Goal: Task Accomplishment & Management: Complete application form

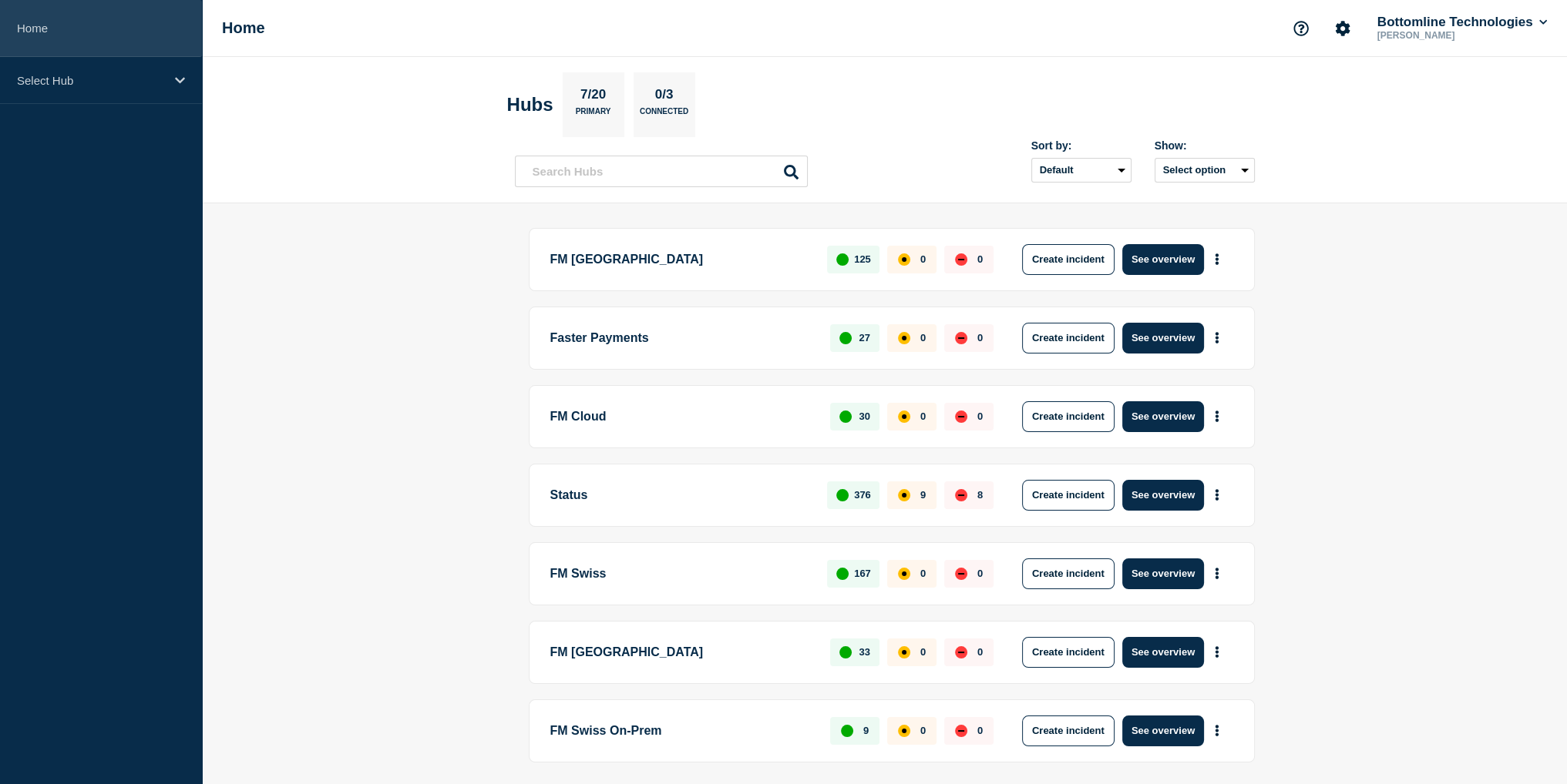
click at [38, 27] on link "Home" at bounding box center [101, 28] width 202 height 57
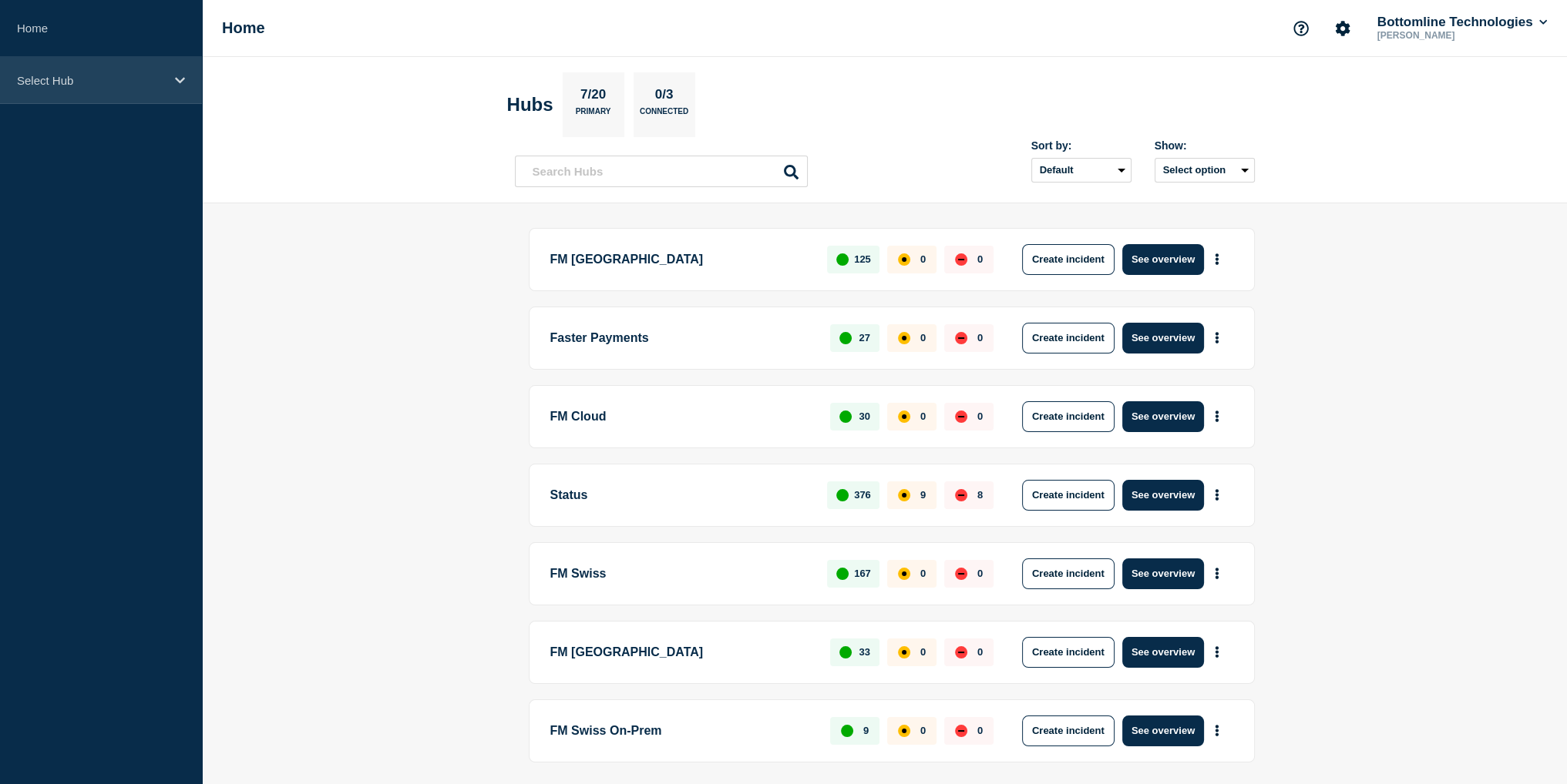
click at [72, 88] on div "Select Hub" at bounding box center [101, 80] width 202 height 47
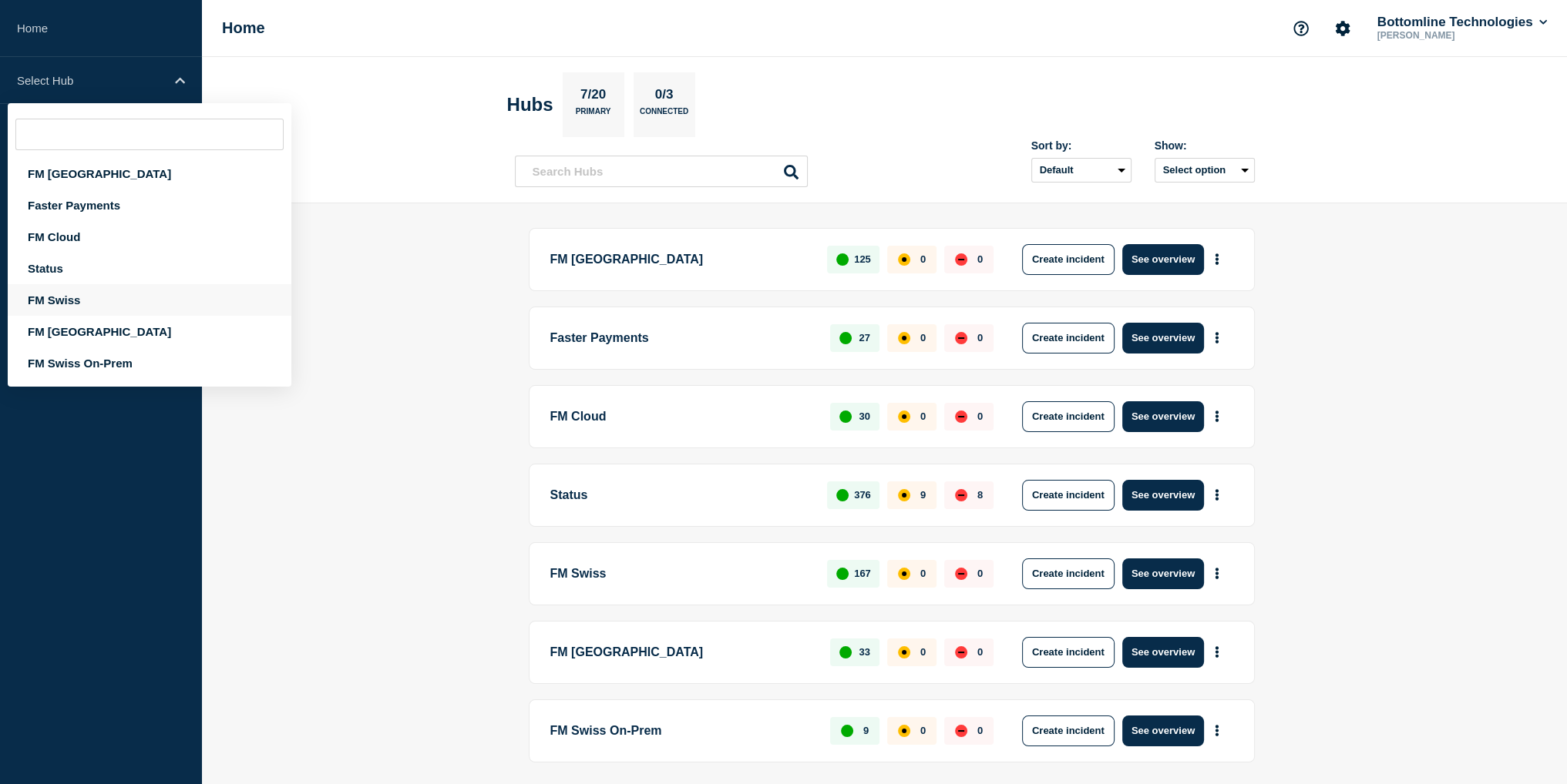
click at [62, 297] on div "FM Swiss" at bounding box center [150, 299] width 283 height 31
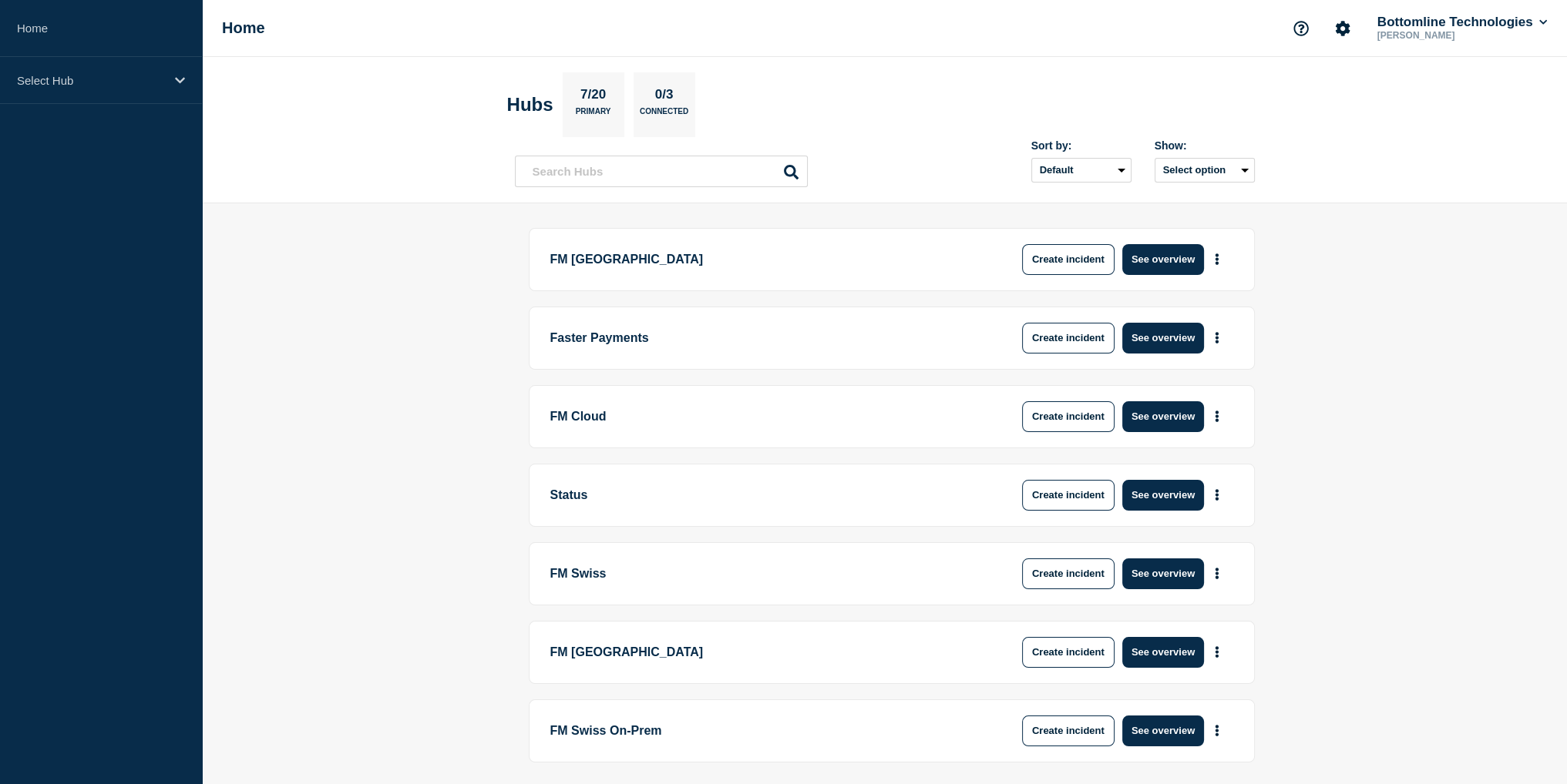
click at [108, 82] on p "Select Hub" at bounding box center [90, 80] width 148 height 13
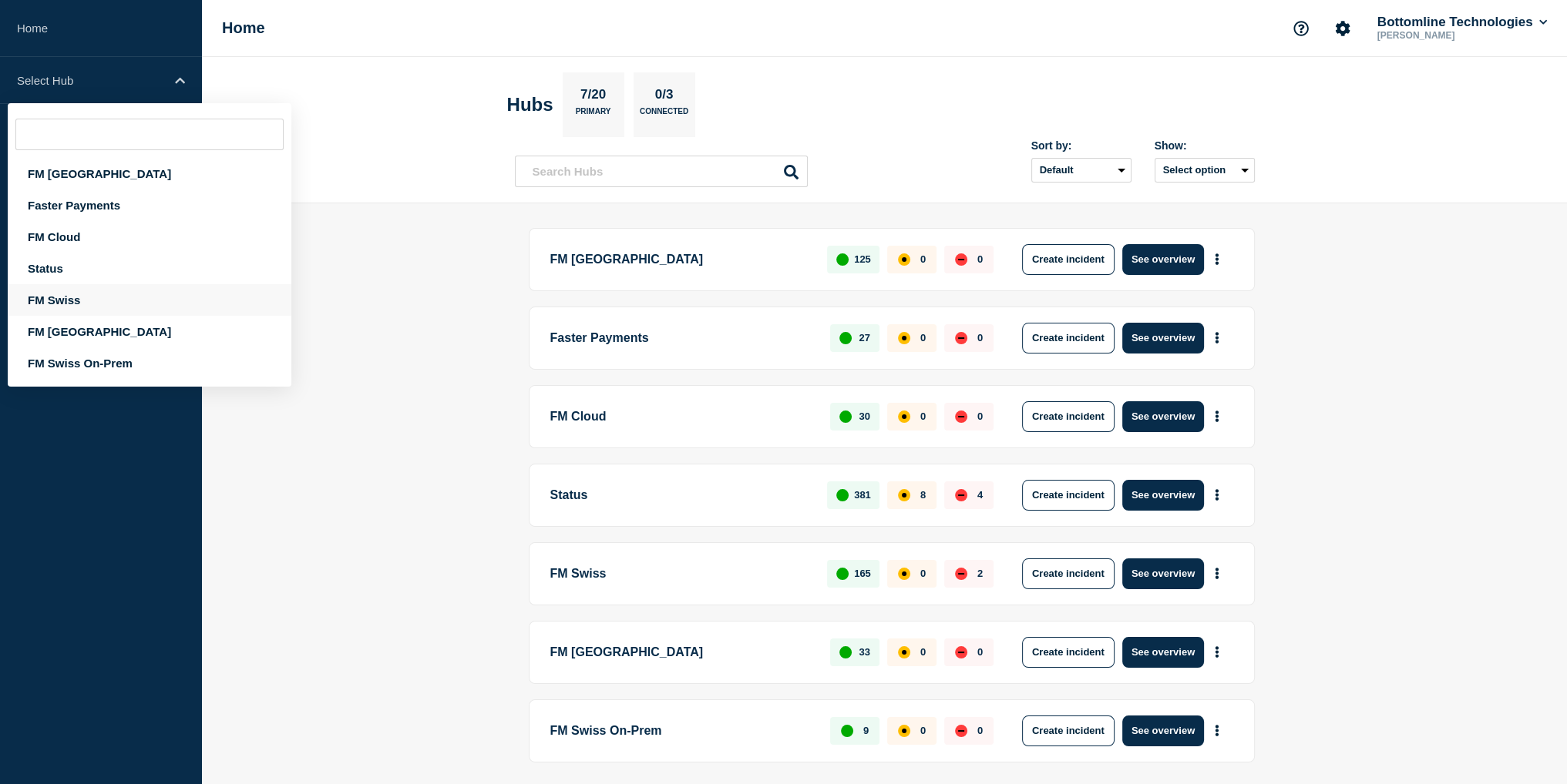
click at [57, 297] on div "FM Swiss" at bounding box center [150, 299] width 283 height 31
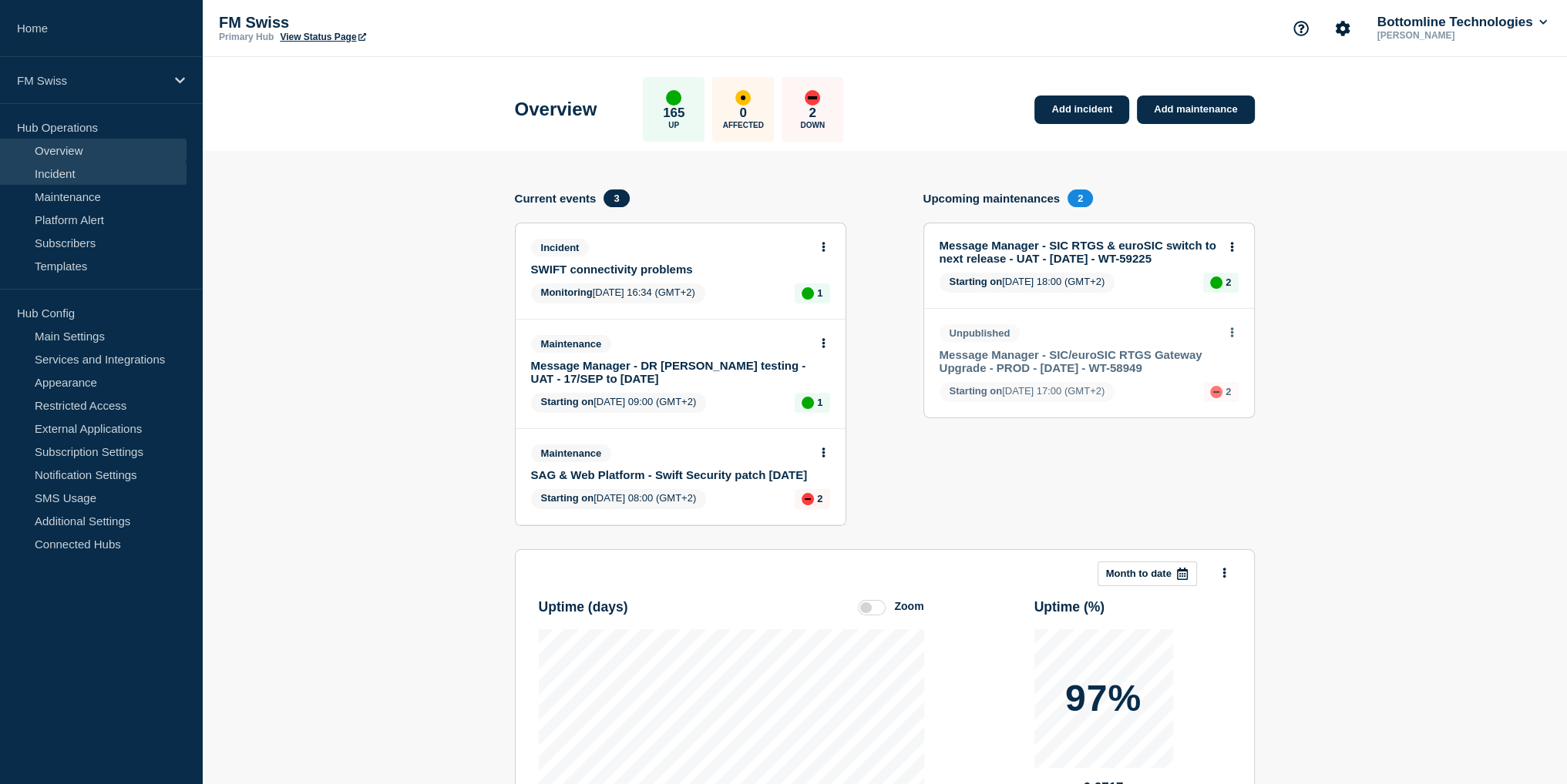
click at [86, 175] on link "Incident" at bounding box center [93, 173] width 186 height 23
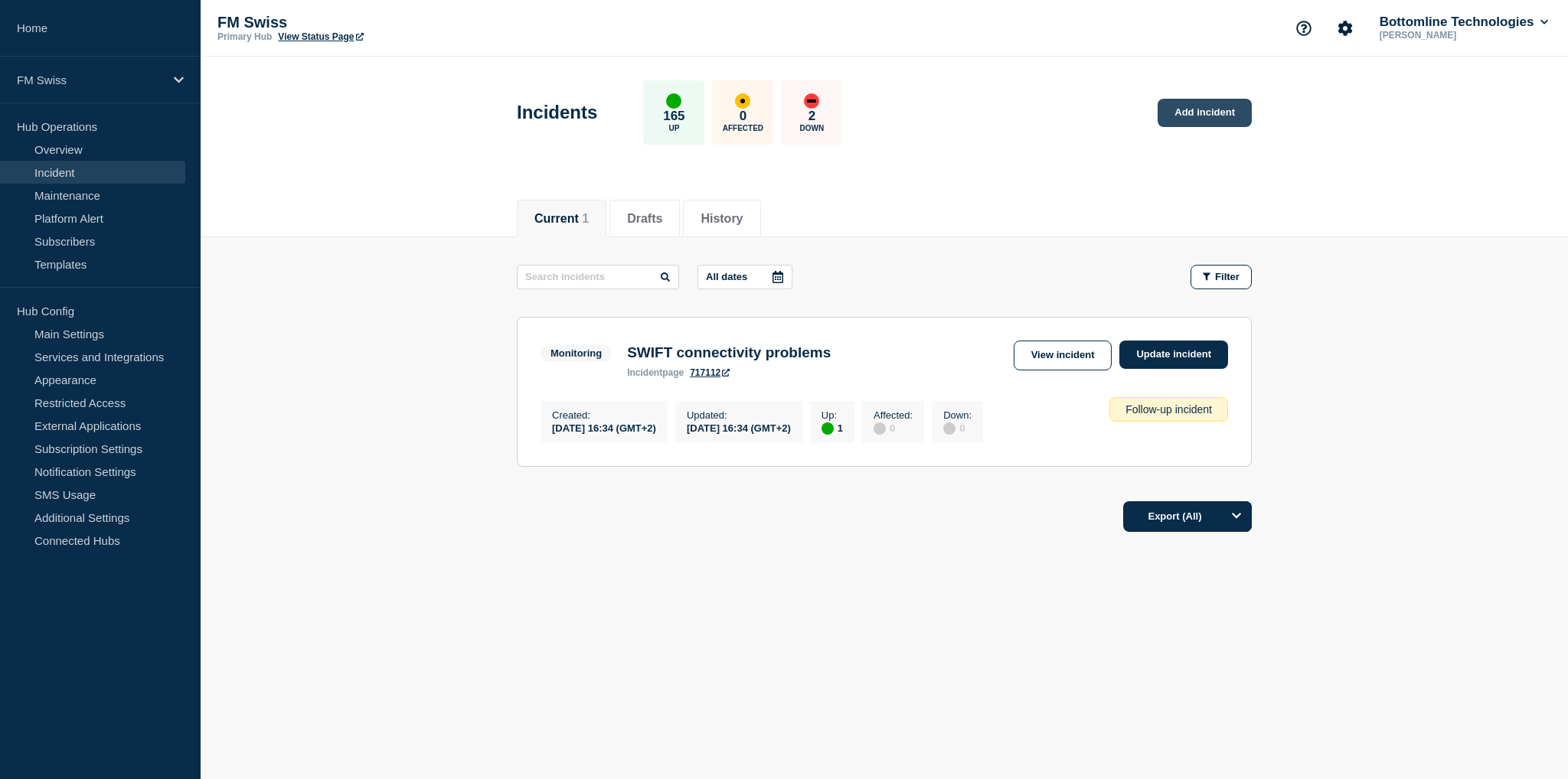
click at [1226, 116] on link "Add incident" at bounding box center [1205, 113] width 94 height 29
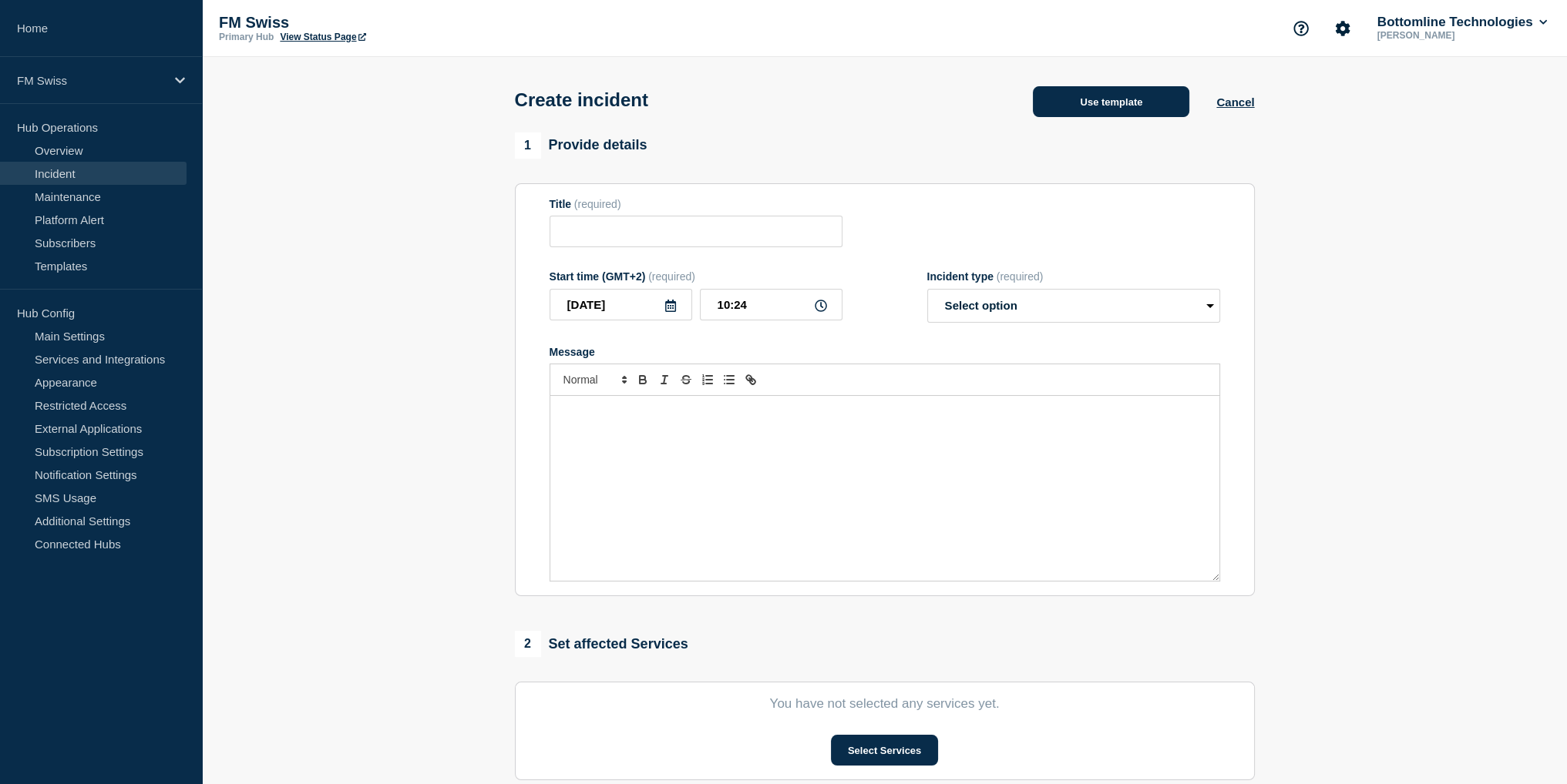
click at [1096, 101] on button "Use template" at bounding box center [1110, 102] width 156 height 31
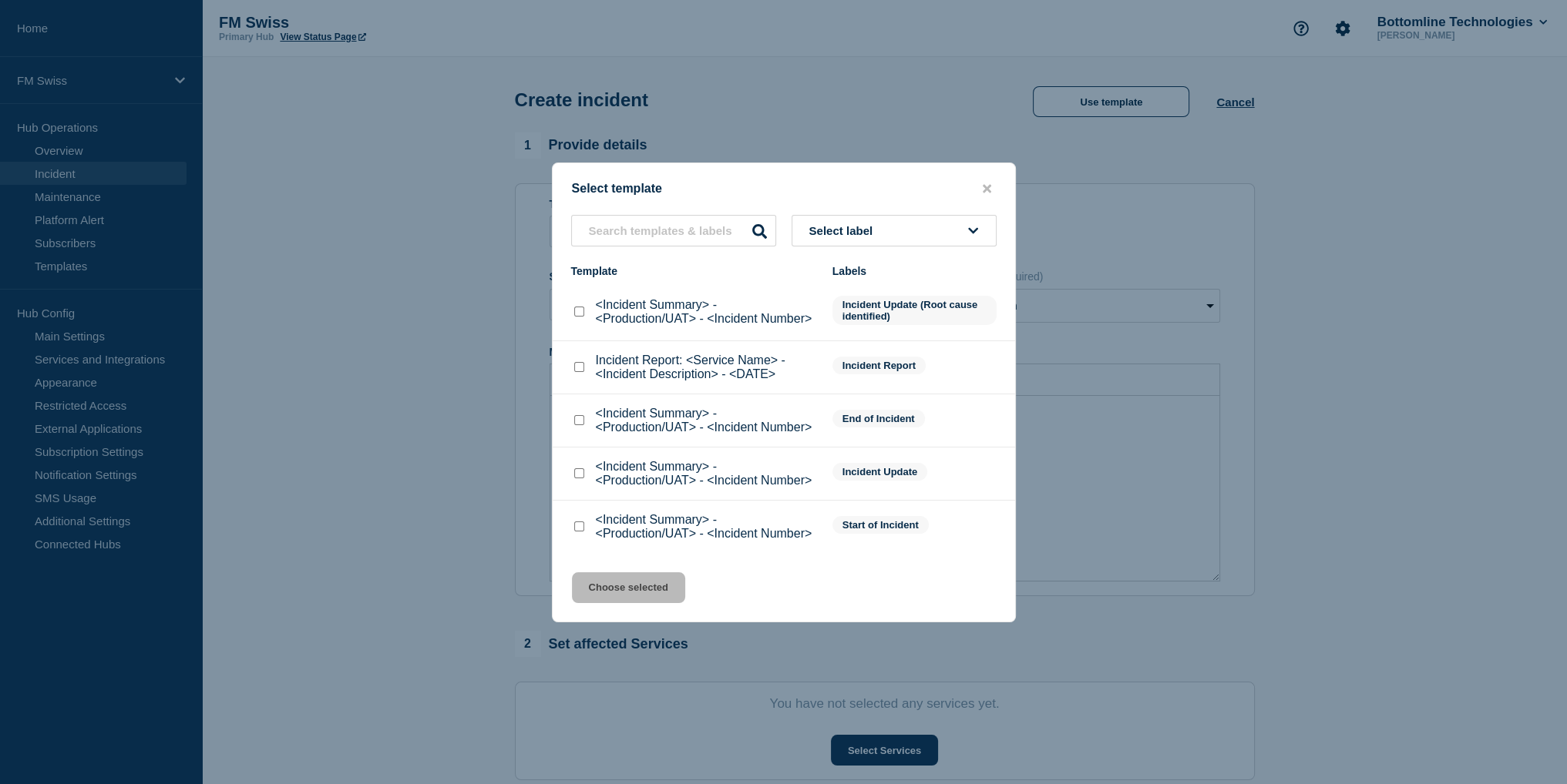
drag, startPoint x: 576, startPoint y: 530, endPoint x: 606, endPoint y: 574, distance: 53.3
click at [578, 531] on input "<Incident Summary> - <Production/UAT> - <Incident Number> checkbox" at bounding box center [579, 526] width 10 height 10
checkbox input "true"
click at [613, 590] on button "Choose selected" at bounding box center [628, 587] width 114 height 31
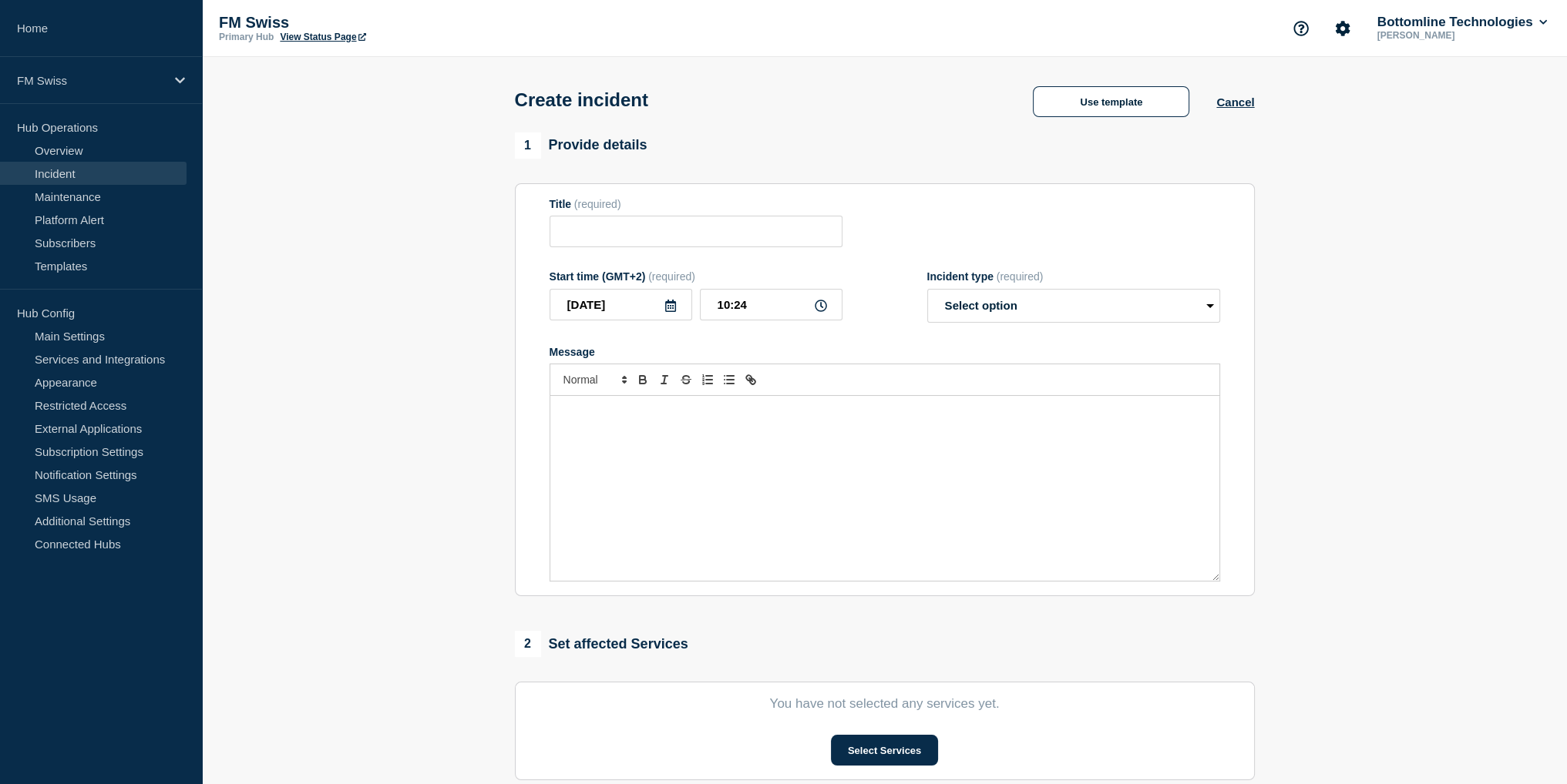
type input "<Incident Summary> - <Production/UAT> - <Incident Number>"
select select "identified"
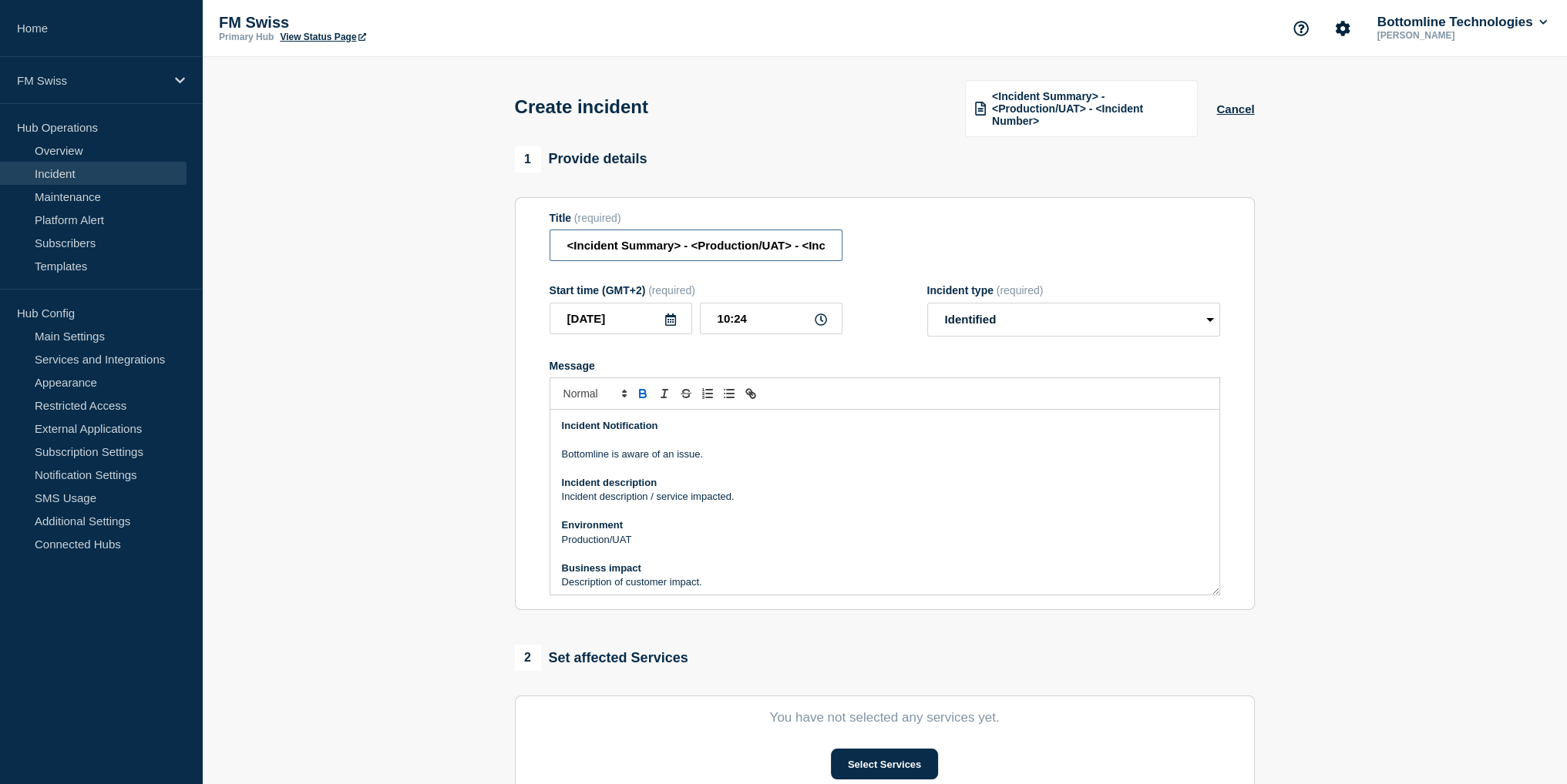
scroll to position [0, 82]
drag, startPoint x: 561, startPoint y: 246, endPoint x: 1365, endPoint y: 250, distance: 804.0
click at [1365, 250] on section "1 Provide details Title (required) <Incident Summary> - <Production/UAT> - <Inc…" at bounding box center [884, 587] width 1365 height 882
click at [601, 247] on input "UAT GTX instability - FMG Bureau" at bounding box center [696, 245] width 293 height 31
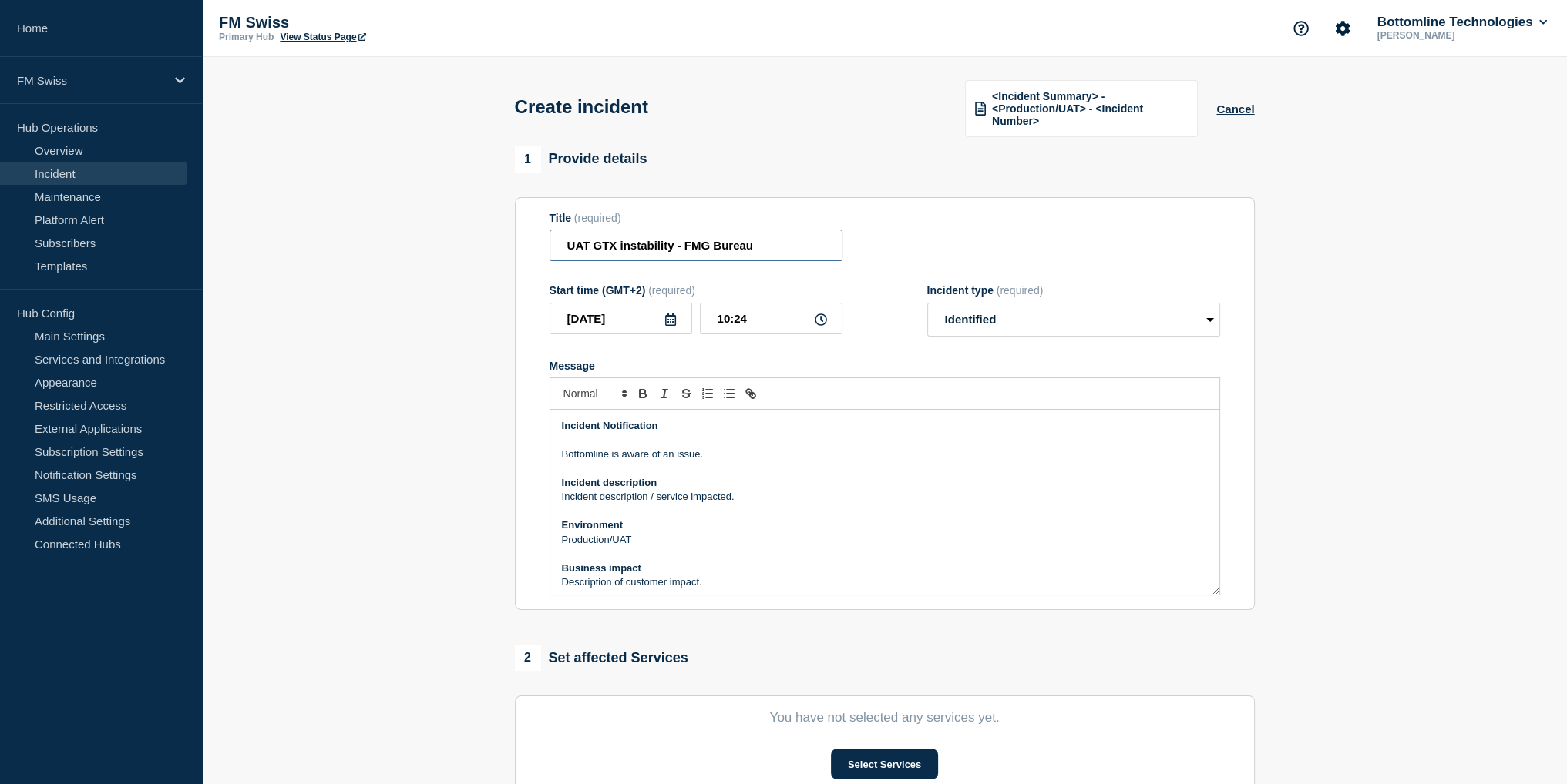
click at [601, 247] on input "UAT GTX instability - FMG Bureau" at bounding box center [696, 245] width 293 height 31
type input "UAT GTExchange instability - FMG Bureau"
drag, startPoint x: 761, startPoint y: 498, endPoint x: 559, endPoint y: 499, distance: 202.0
click at [559, 499] on div "Incident Notification Bottomline is aware of an issue. Incident description Inc…" at bounding box center [885, 502] width 669 height 185
drag, startPoint x: 658, startPoint y: 540, endPoint x: 538, endPoint y: 542, distance: 120.0
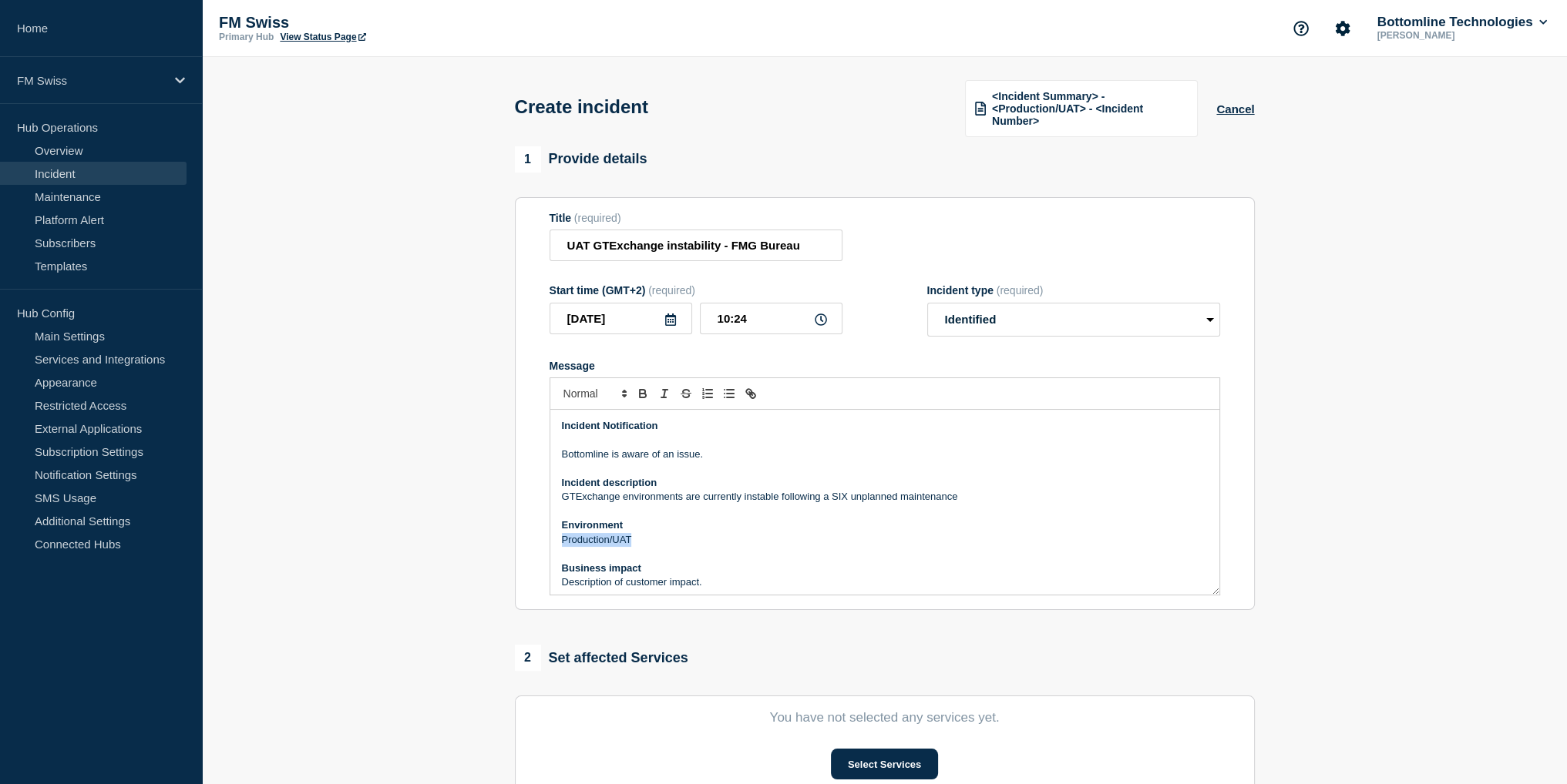
click at [538, 542] on section "Title (required) UAT GTExchange instability - FMG Bureau Start time (GMT+2) (re…" at bounding box center [884, 404] width 739 height 414
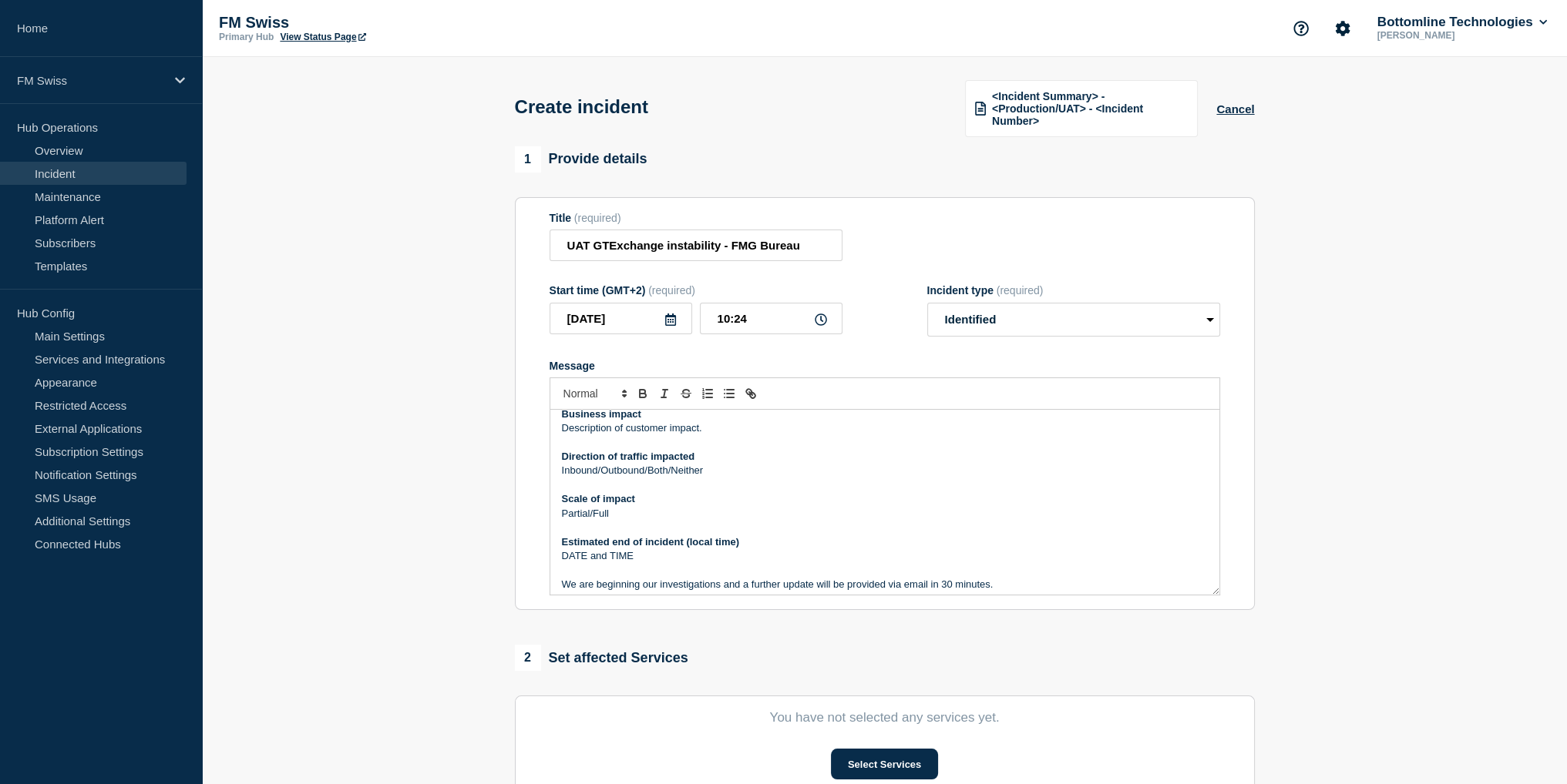
scroll to position [77, 0]
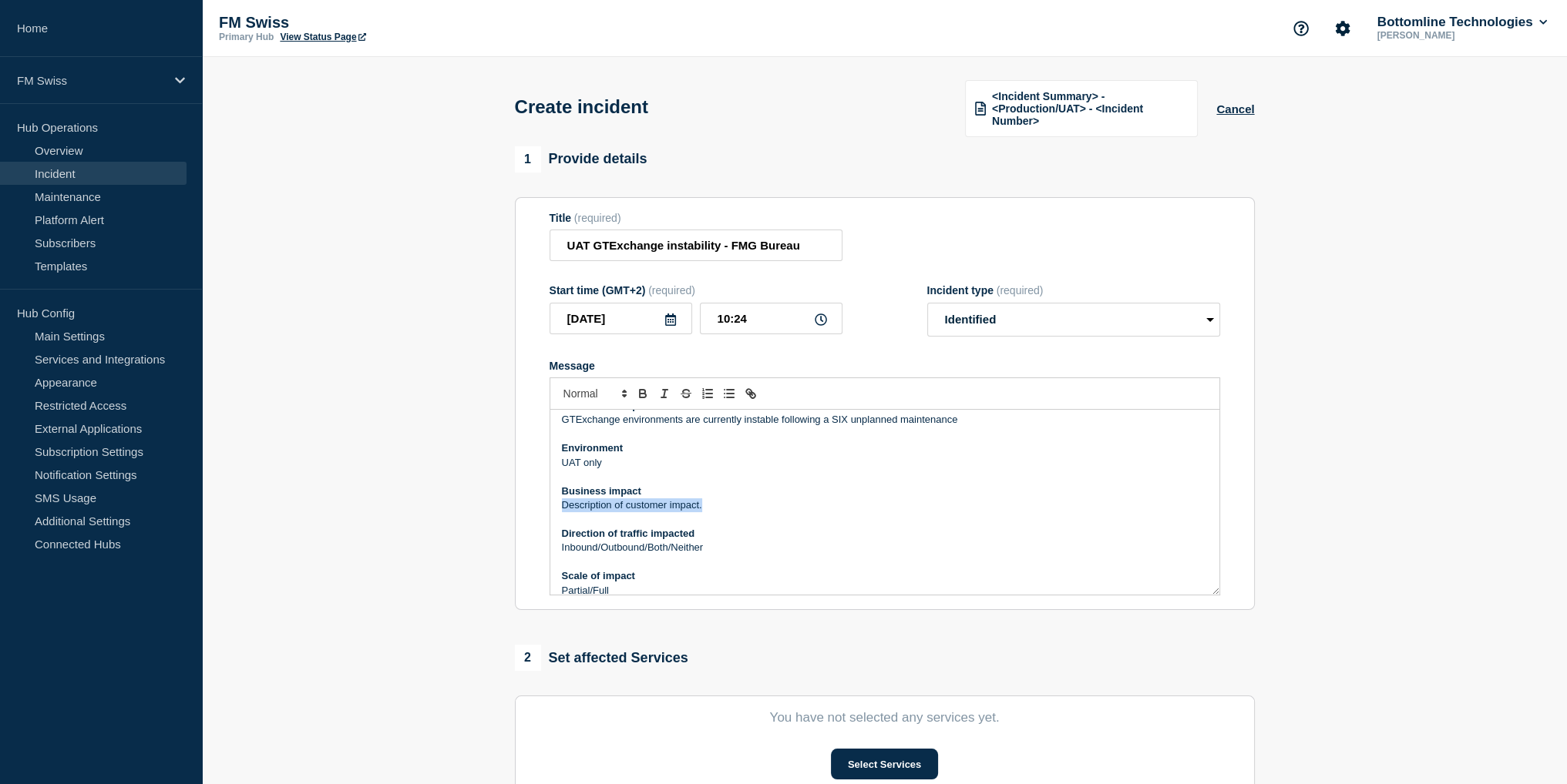
drag, startPoint x: 735, startPoint y: 512, endPoint x: 551, endPoint y: 507, distance: 184.1
click at [551, 507] on div "Incident Notification Bottomline is aware of an issue. Incident description GTE…" at bounding box center [885, 502] width 669 height 185
click at [716, 506] on p "Some delays in re" at bounding box center [884, 505] width 646 height 14
drag, startPoint x: 723, startPoint y: 552, endPoint x: 515, endPoint y: 554, distance: 208.0
click at [515, 554] on section "Title (required) UAT GTExchange instability - FMG Bureau Start time (GMT+2) (re…" at bounding box center [884, 404] width 739 height 414
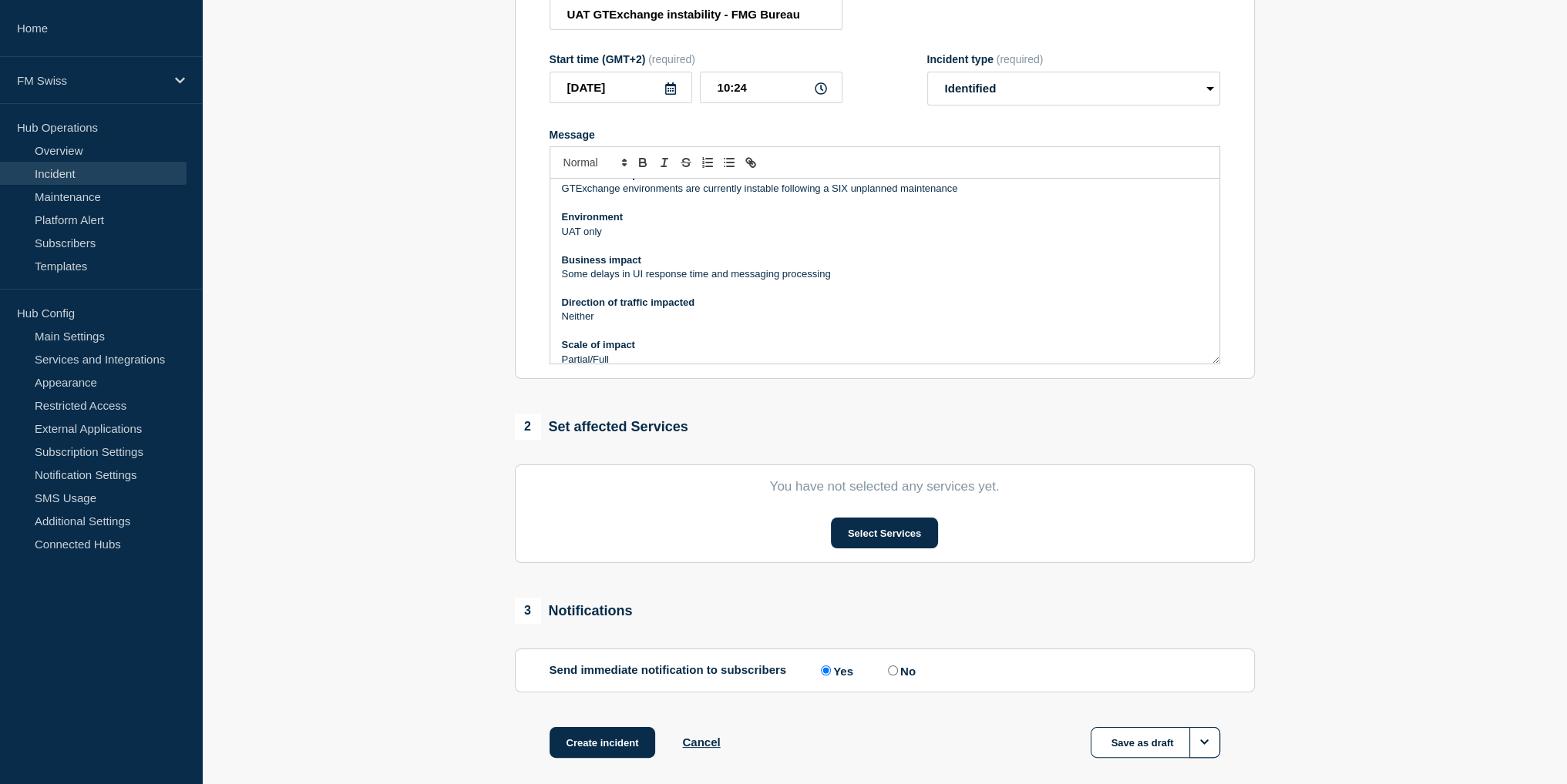
scroll to position [154, 0]
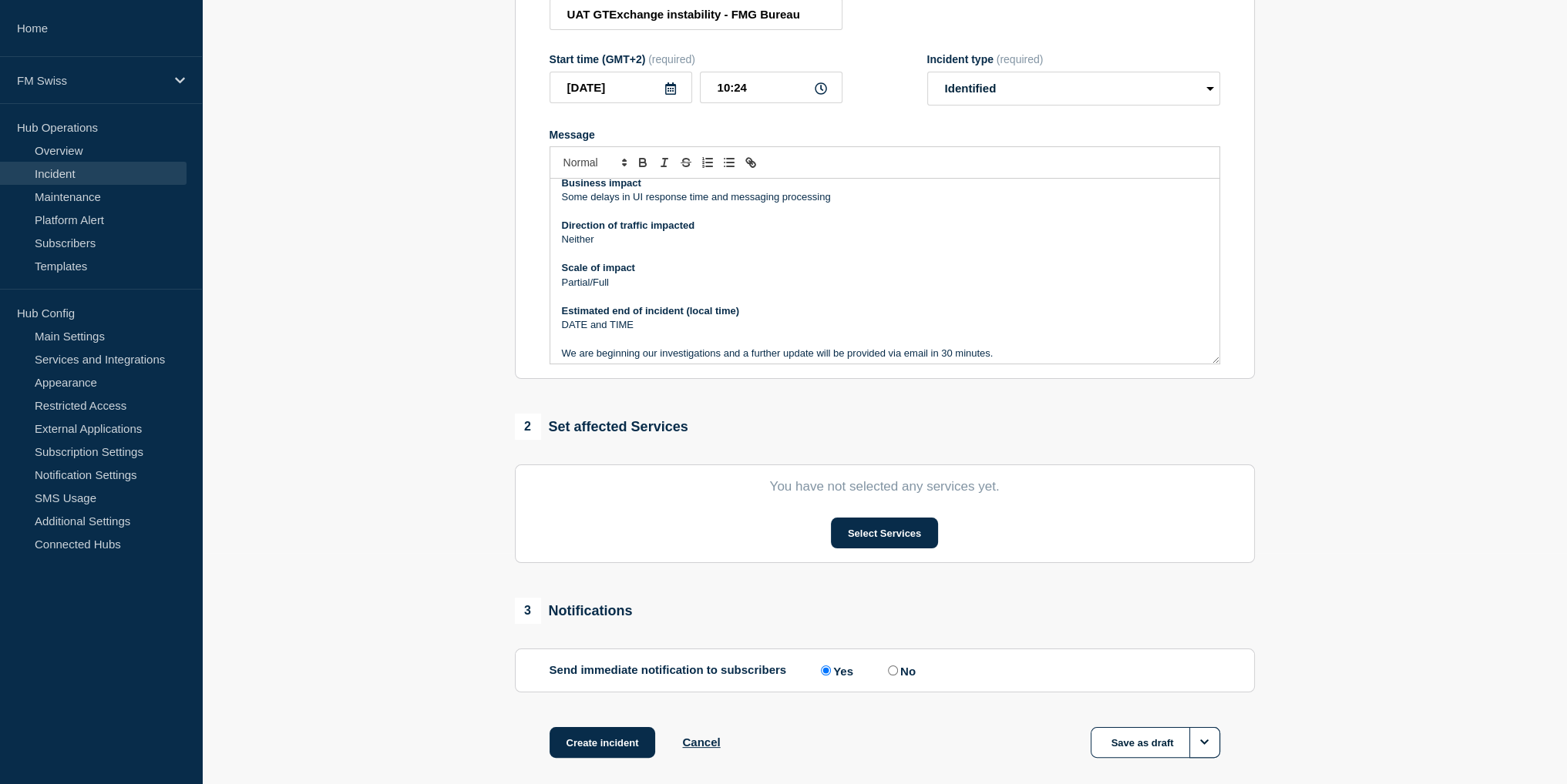
click at [655, 284] on p "Partial/Full" at bounding box center [884, 282] width 646 height 14
drag, startPoint x: 645, startPoint y: 326, endPoint x: 535, endPoint y: 330, distance: 110.1
click at [535, 330] on section "Title (required) UAT GTExchange instability - FMG Bureau Start time (GMT+2) (re…" at bounding box center [884, 173] width 739 height 414
click at [911, 525] on button "Select Services" at bounding box center [884, 533] width 107 height 31
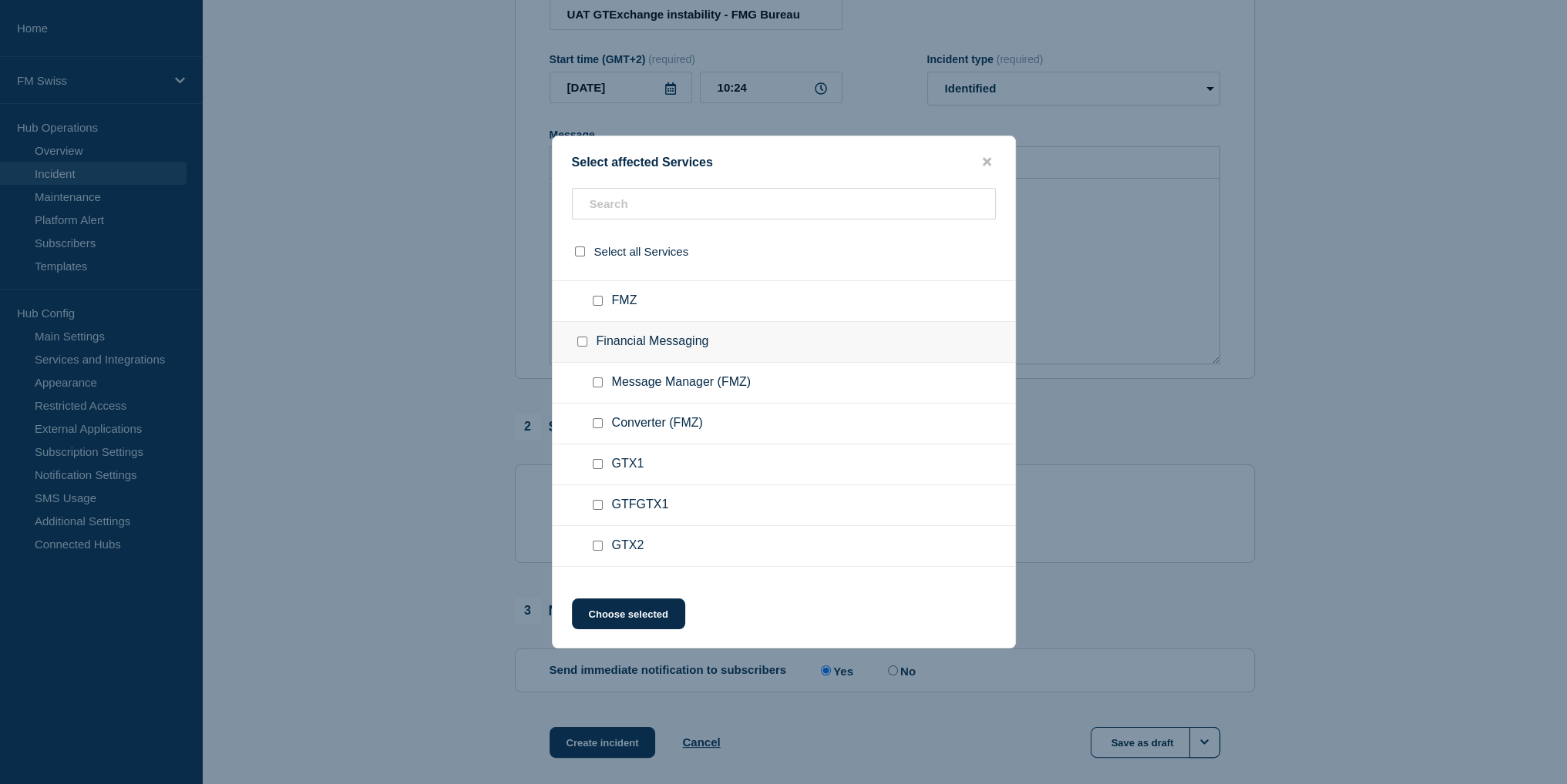
drag, startPoint x: 589, startPoint y: 462, endPoint x: 606, endPoint y: 518, distance: 58.5
click at [590, 463] on div at bounding box center [601, 464] width 22 height 15
click at [592, 464] on input "GTX1 checkbox" at bounding box center [597, 464] width 10 height 10
checkbox input "true"
click at [598, 541] on input "GTX2 checkbox" at bounding box center [597, 546] width 10 height 10
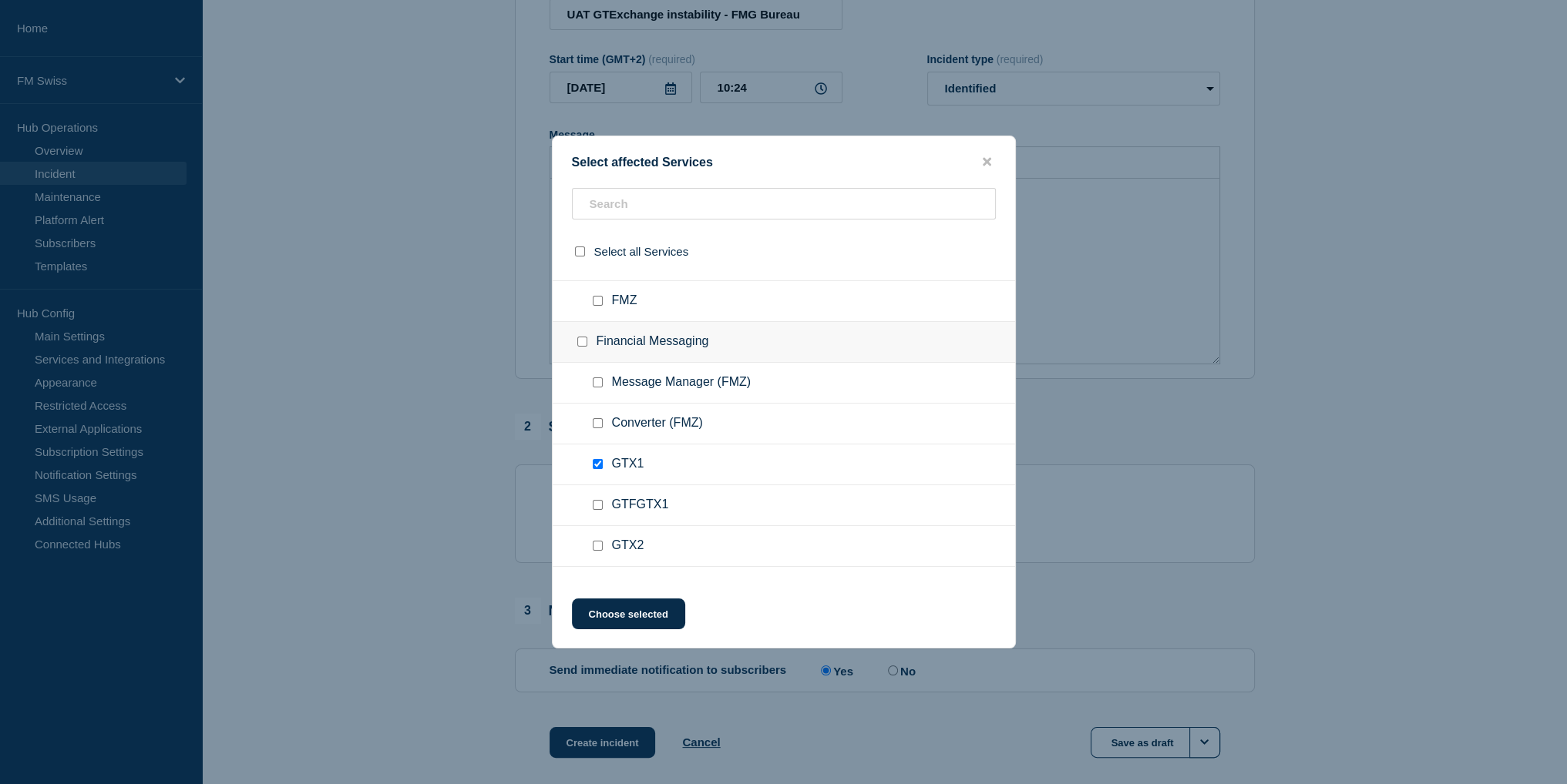
checkbox input "true"
click at [596, 472] on input "GTX3 checkbox" at bounding box center [597, 473] width 10 height 10
checkbox input "true"
click at [599, 550] on input "GTX4 checkbox" at bounding box center [597, 555] width 10 height 10
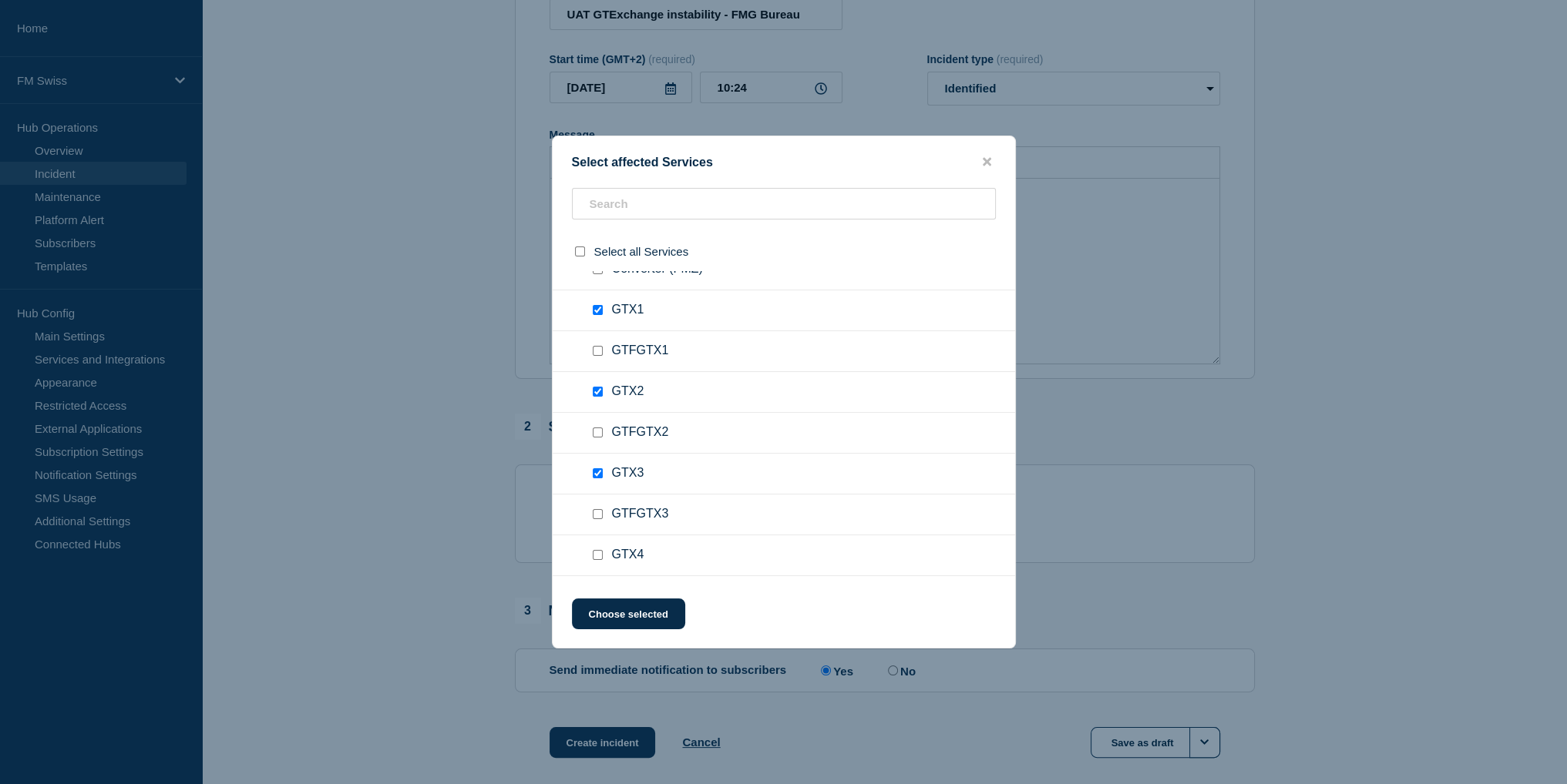
checkbox input "true"
click at [595, 405] on input "GTX5 checkbox" at bounding box center [597, 406] width 10 height 10
checkbox input "true"
click at [599, 485] on input "GTX6 checkbox" at bounding box center [597, 487] width 10 height 10
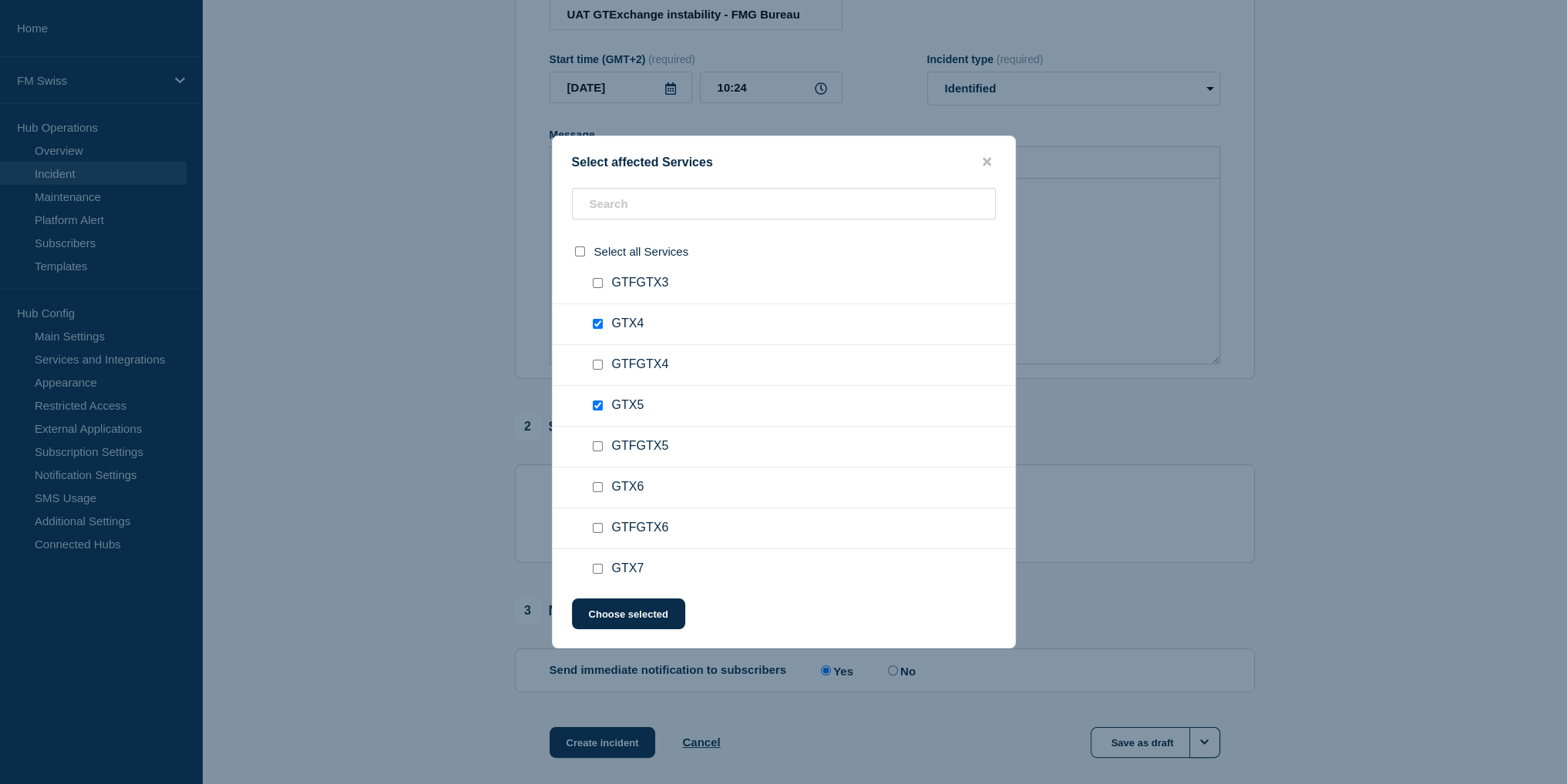
checkbox input "true"
drag, startPoint x: 596, startPoint y: 412, endPoint x: 610, endPoint y: 475, distance: 64.5
click at [597, 418] on div at bounding box center [601, 414] width 22 height 15
click at [597, 494] on input "GTX8 checkbox" at bounding box center [597, 496] width 10 height 10
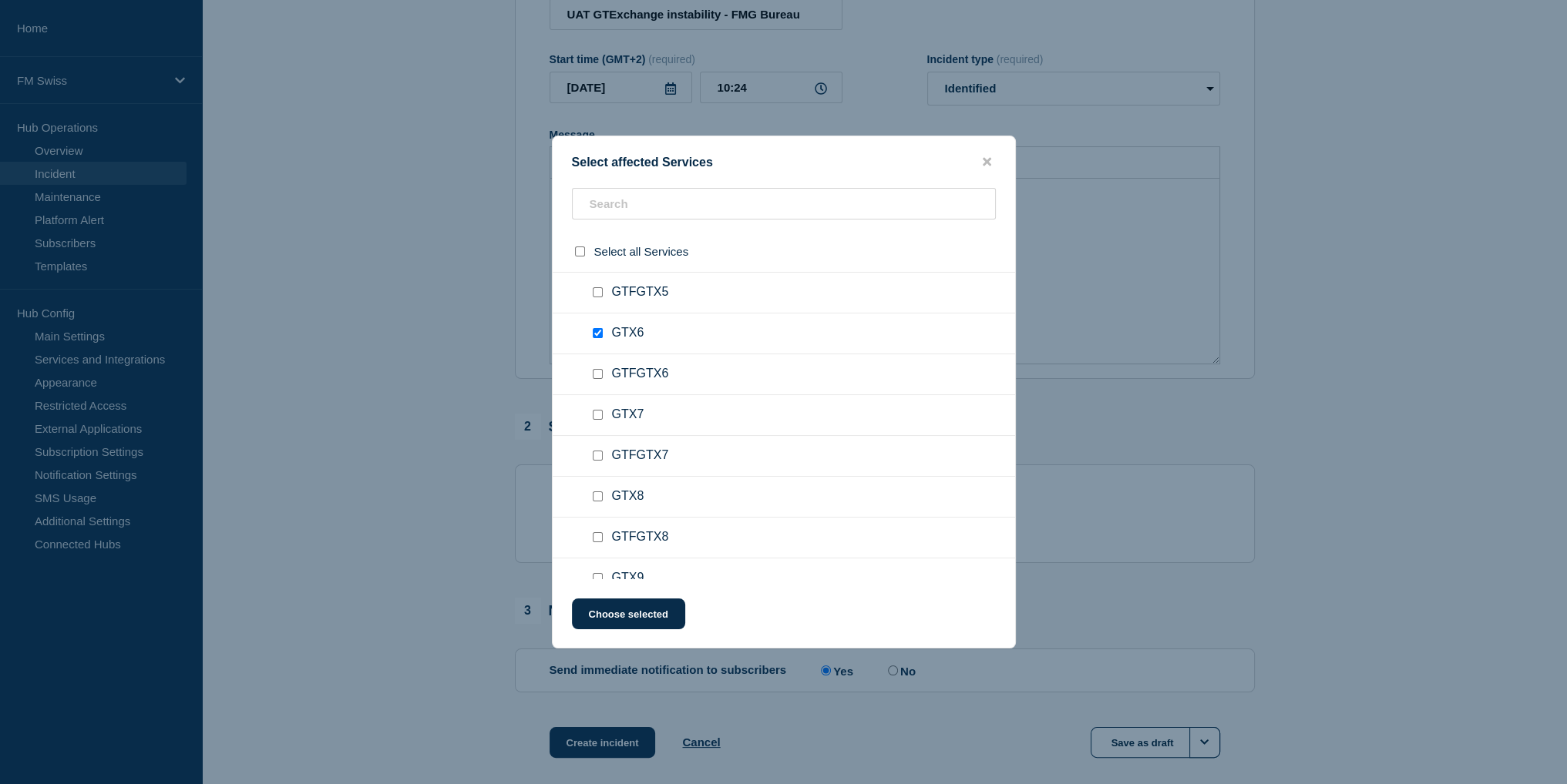
checkbox input "true"
click at [595, 410] on input "GTX7 checkbox" at bounding box center [597, 414] width 10 height 10
checkbox input "true"
click at [596, 344] on input "GTX9 checkbox" at bounding box center [597, 347] width 10 height 10
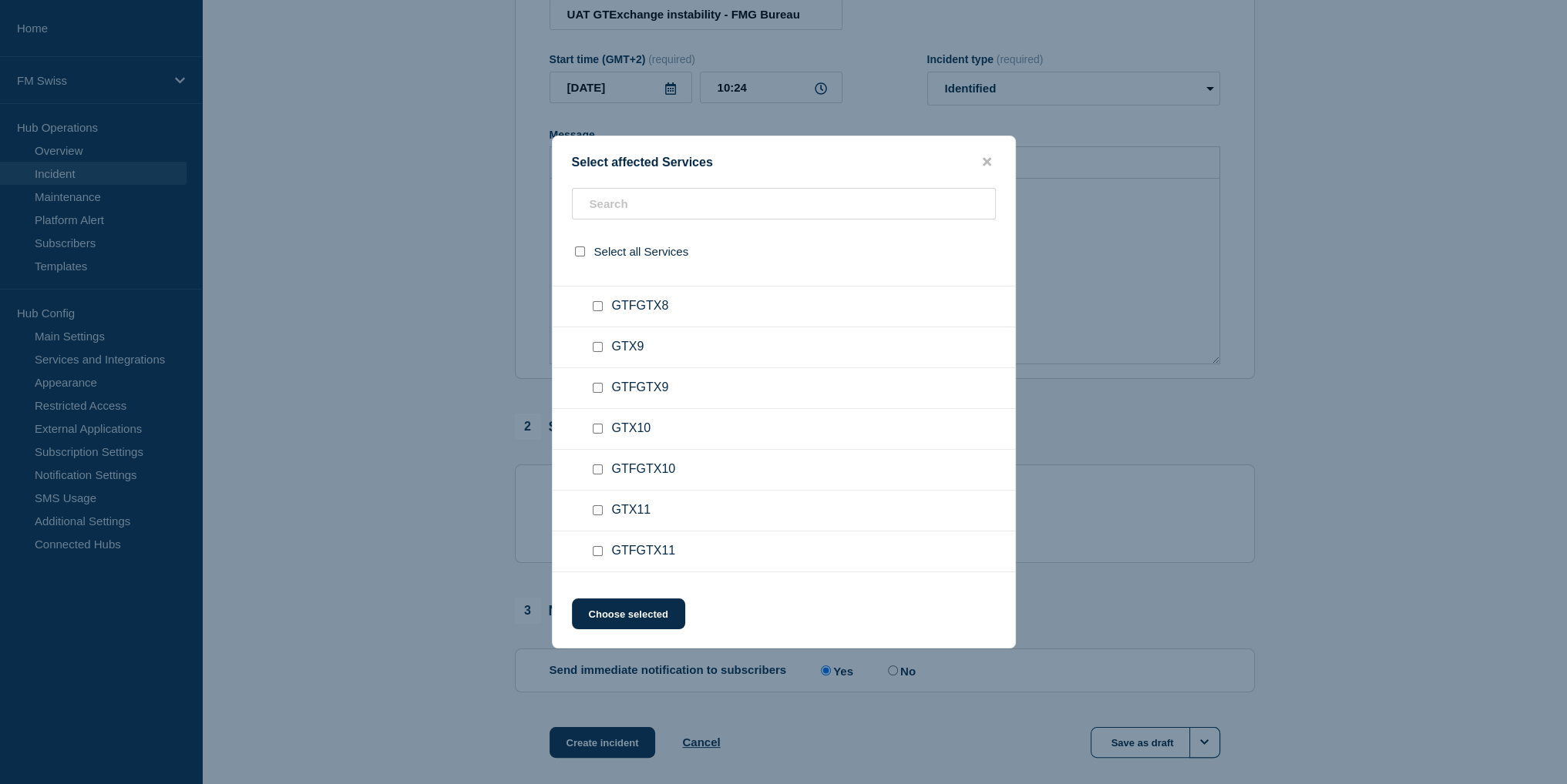
checkbox input "true"
click at [595, 504] on input "GTX10 checkbox" at bounding box center [597, 506] width 10 height 10
checkbox input "true"
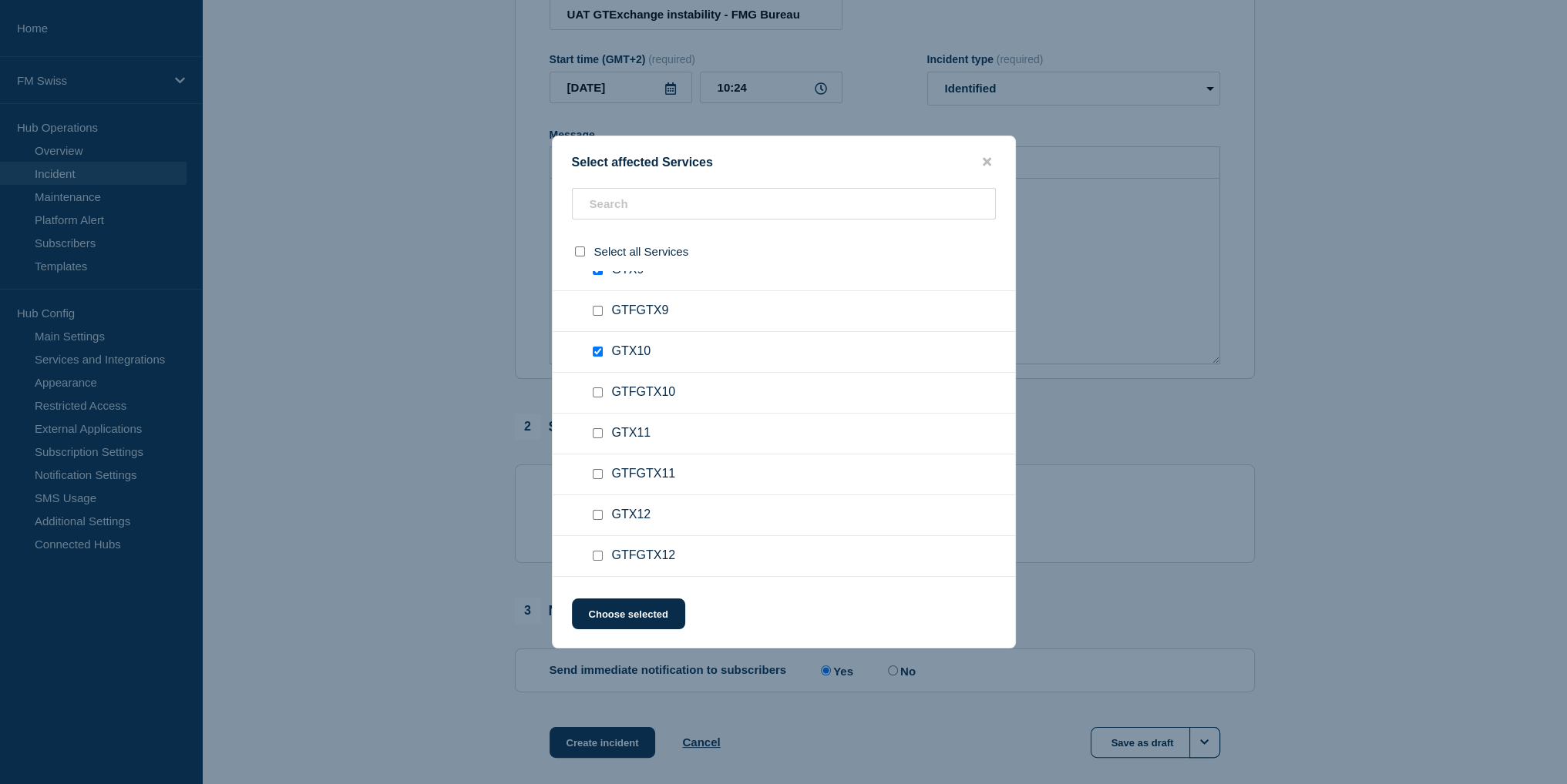
click at [597, 428] on input "GTX11 checkbox" at bounding box center [597, 433] width 10 height 10
checkbox input "true"
click at [598, 510] on input "GTX12 checkbox" at bounding box center [597, 514] width 10 height 10
checkbox input "true"
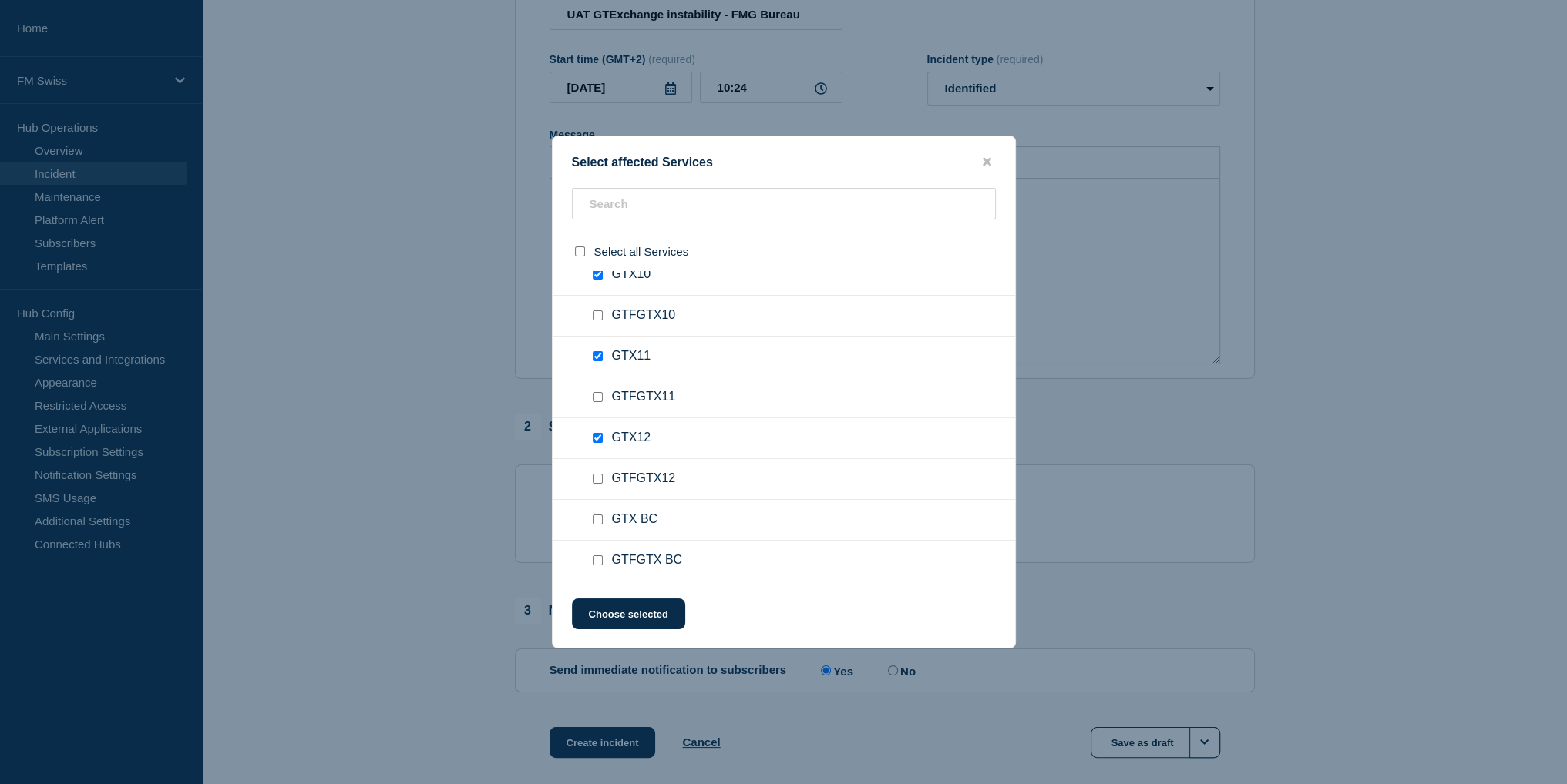
click at [599, 514] on input "GTX BC checkbox" at bounding box center [597, 519] width 10 height 10
checkbox input "true"
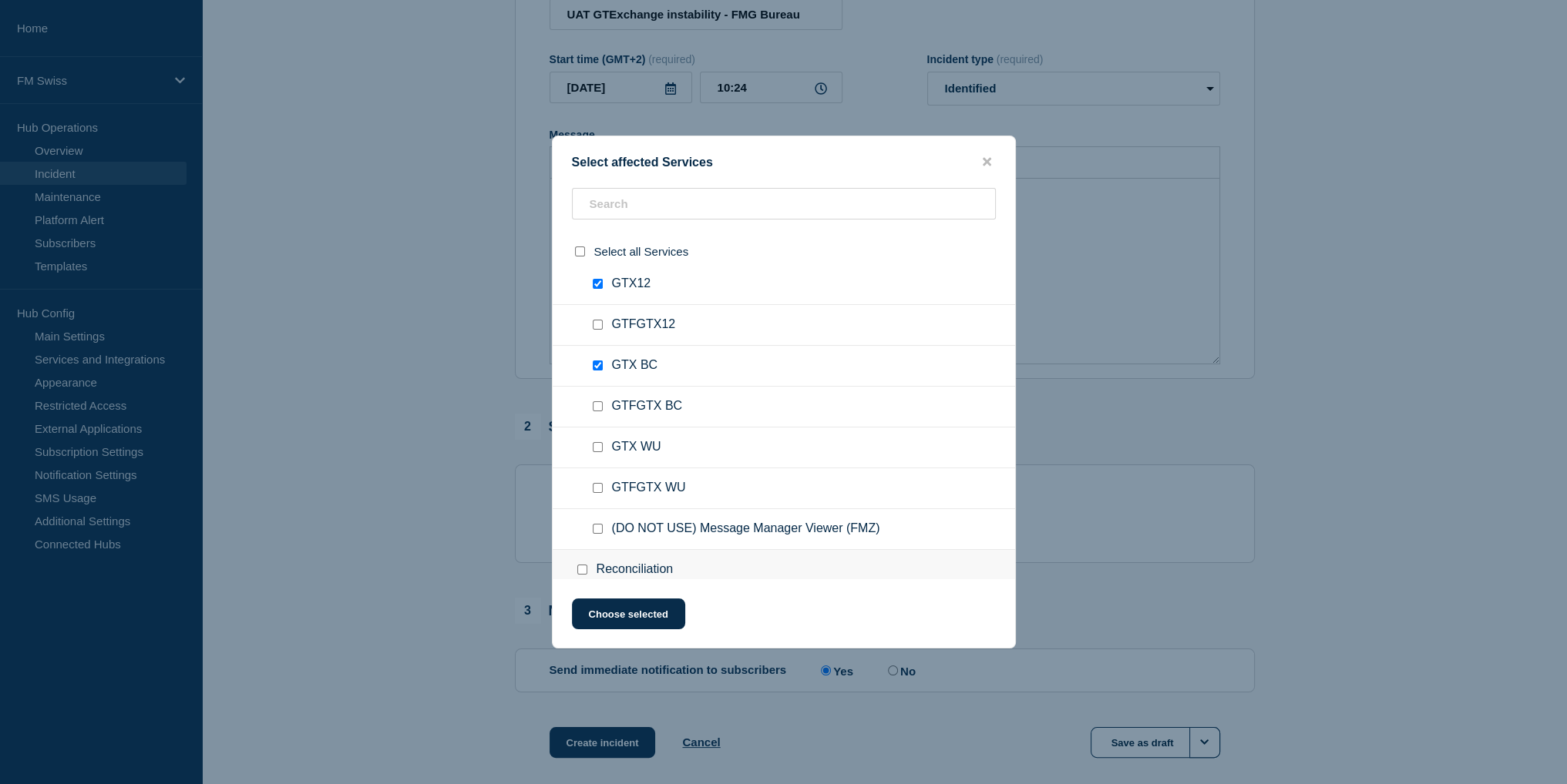
click at [598, 442] on input "GTX WU checkbox" at bounding box center [597, 447] width 10 height 10
checkbox input "true"
click at [662, 620] on button "Choose selected" at bounding box center [628, 614] width 114 height 31
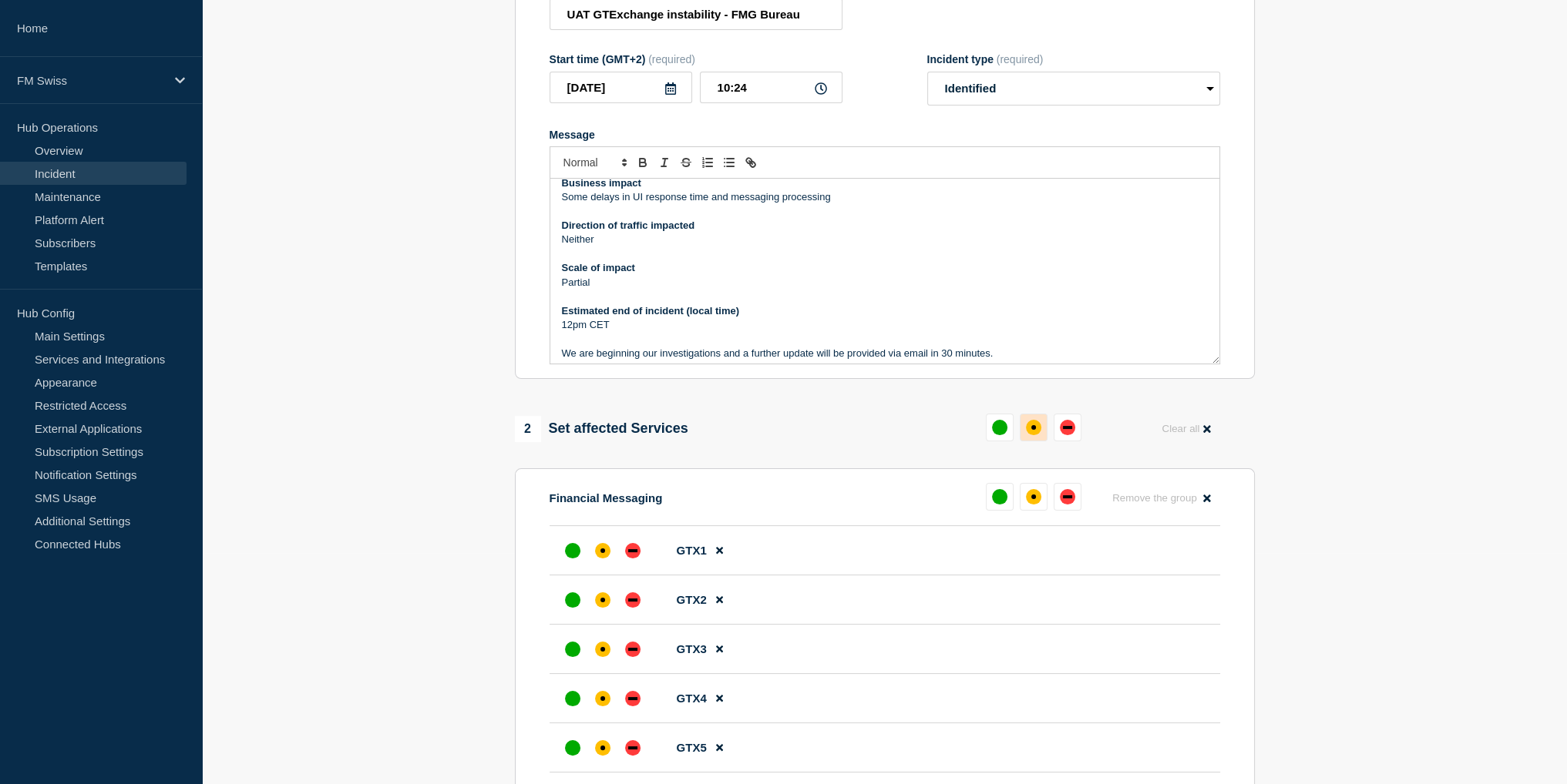
click at [1026, 436] on button at bounding box center [1033, 427] width 28 height 28
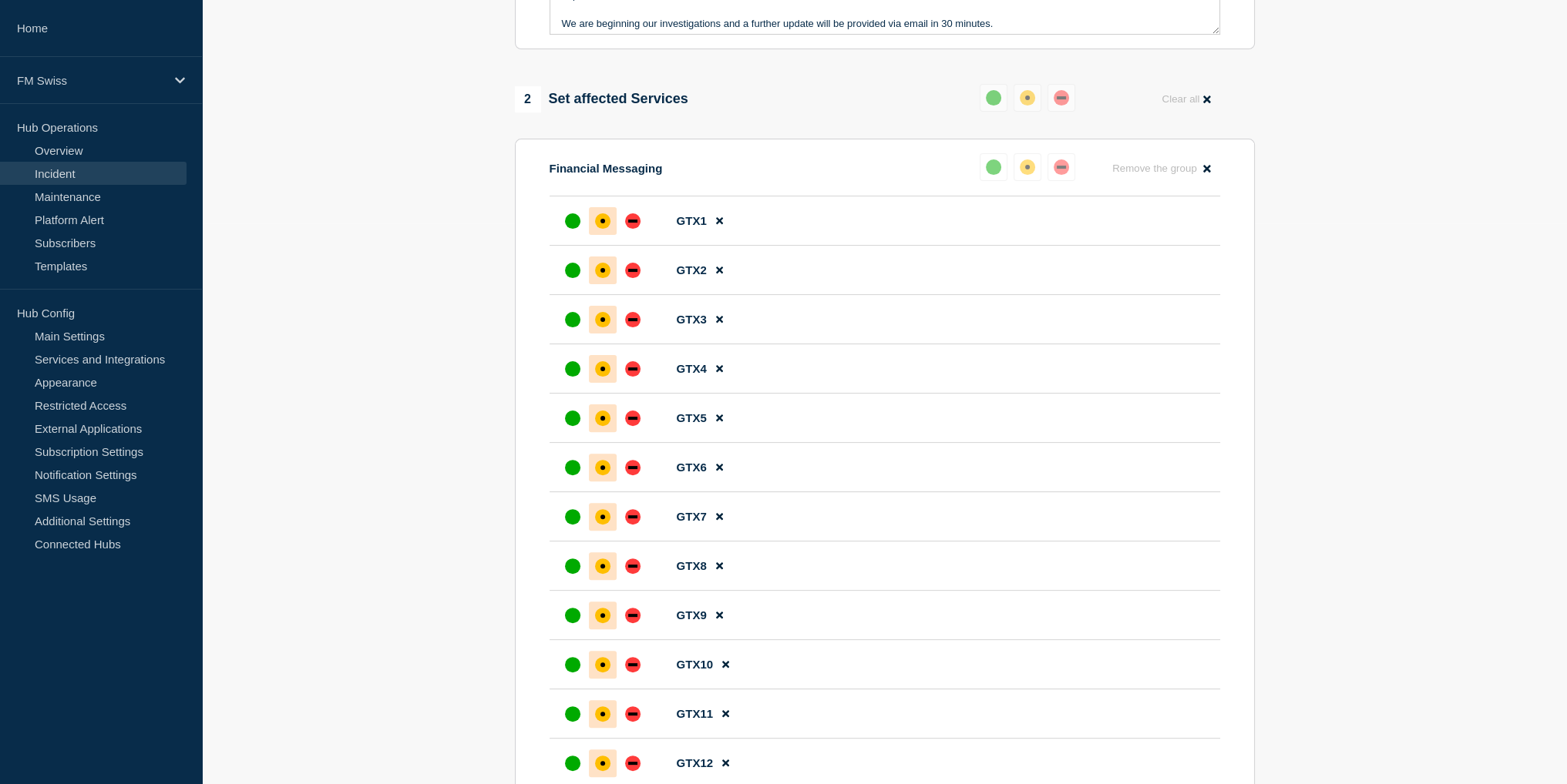
scroll to position [0, 0]
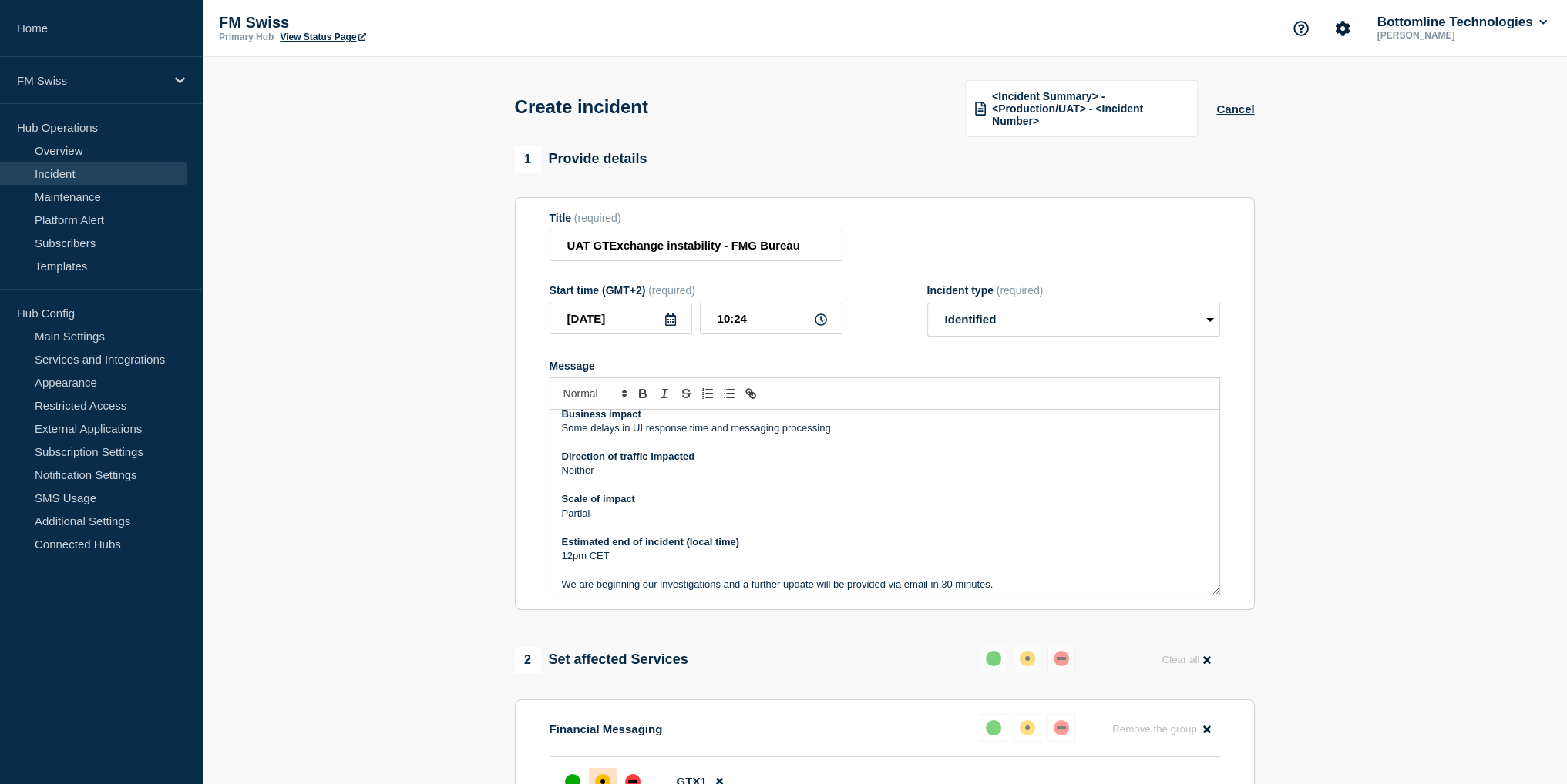
click at [712, 449] on p "Message" at bounding box center [884, 442] width 646 height 14
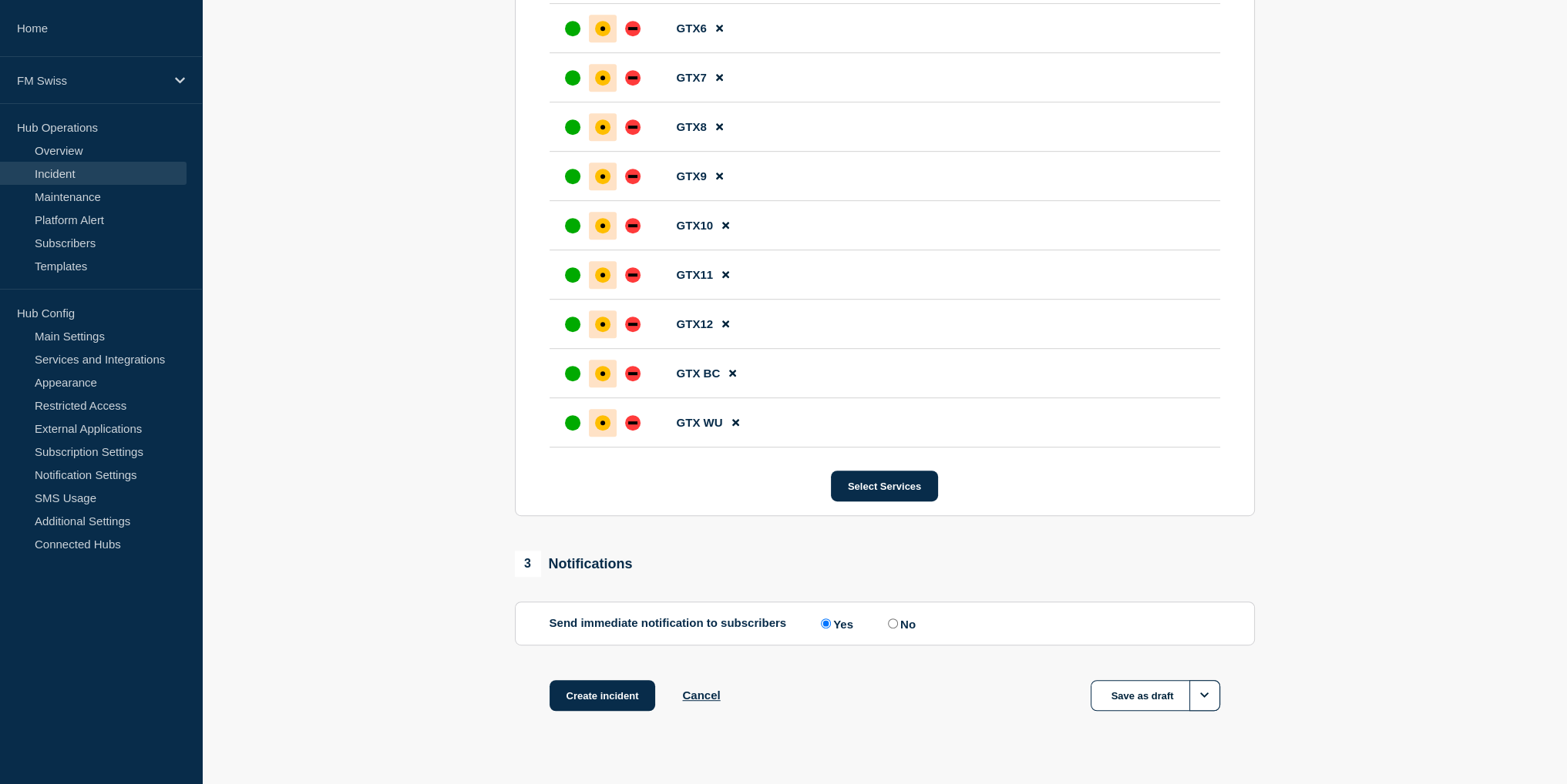
scroll to position [1040, 0]
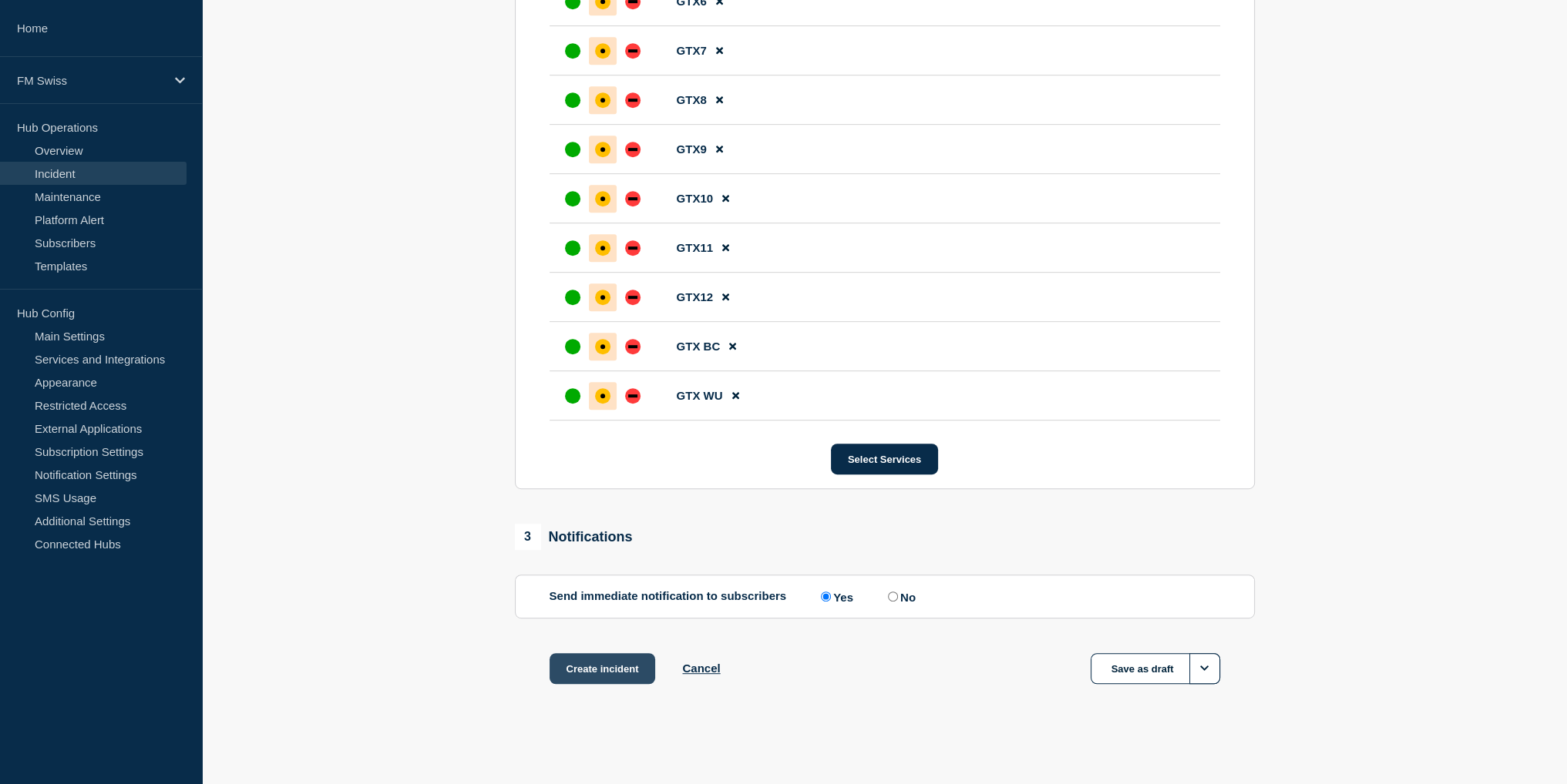
click at [579, 662] on button "Create incident" at bounding box center [603, 669] width 106 height 31
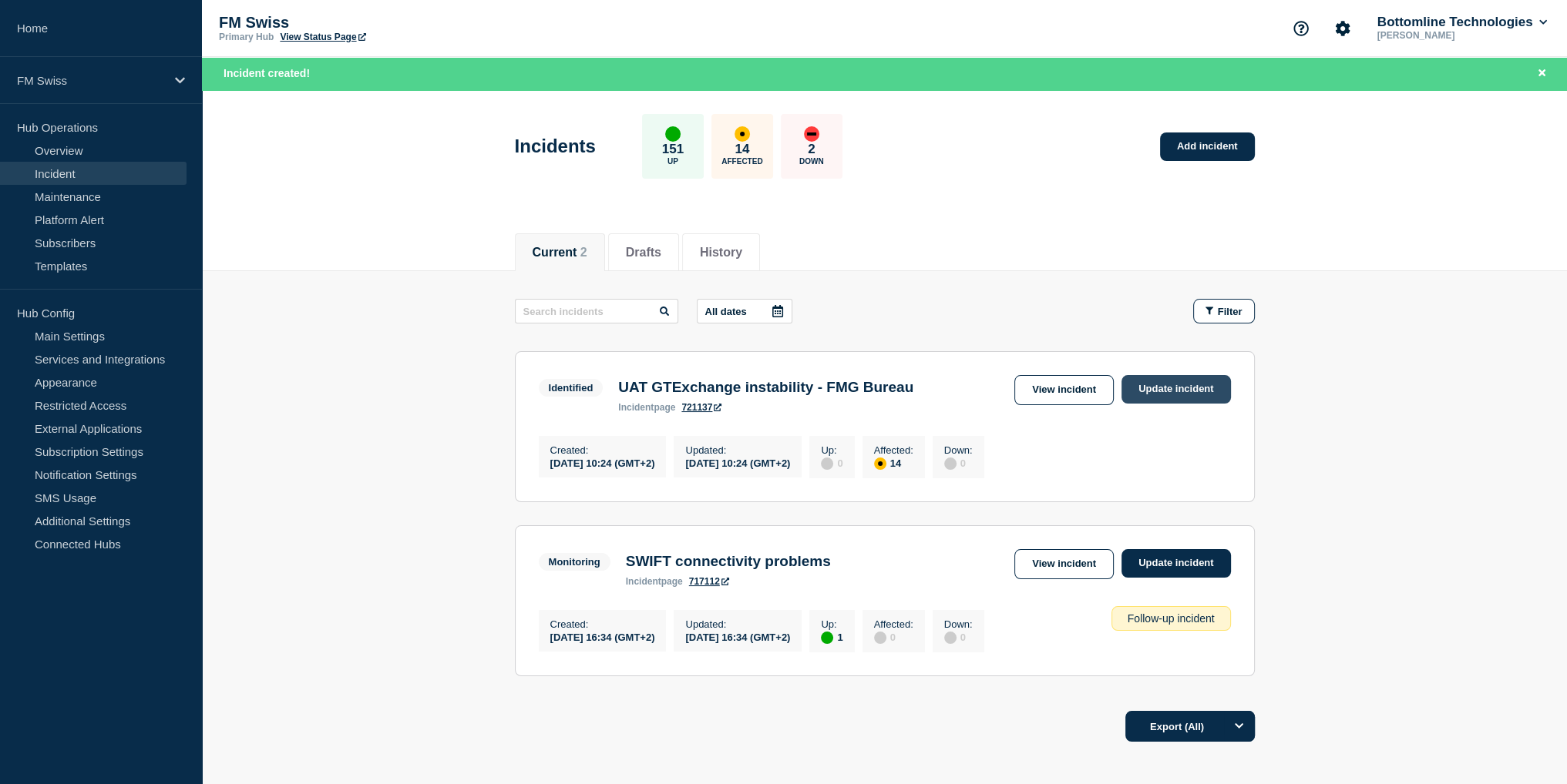
click at [1158, 392] on link "Update incident" at bounding box center [1176, 390] width 110 height 29
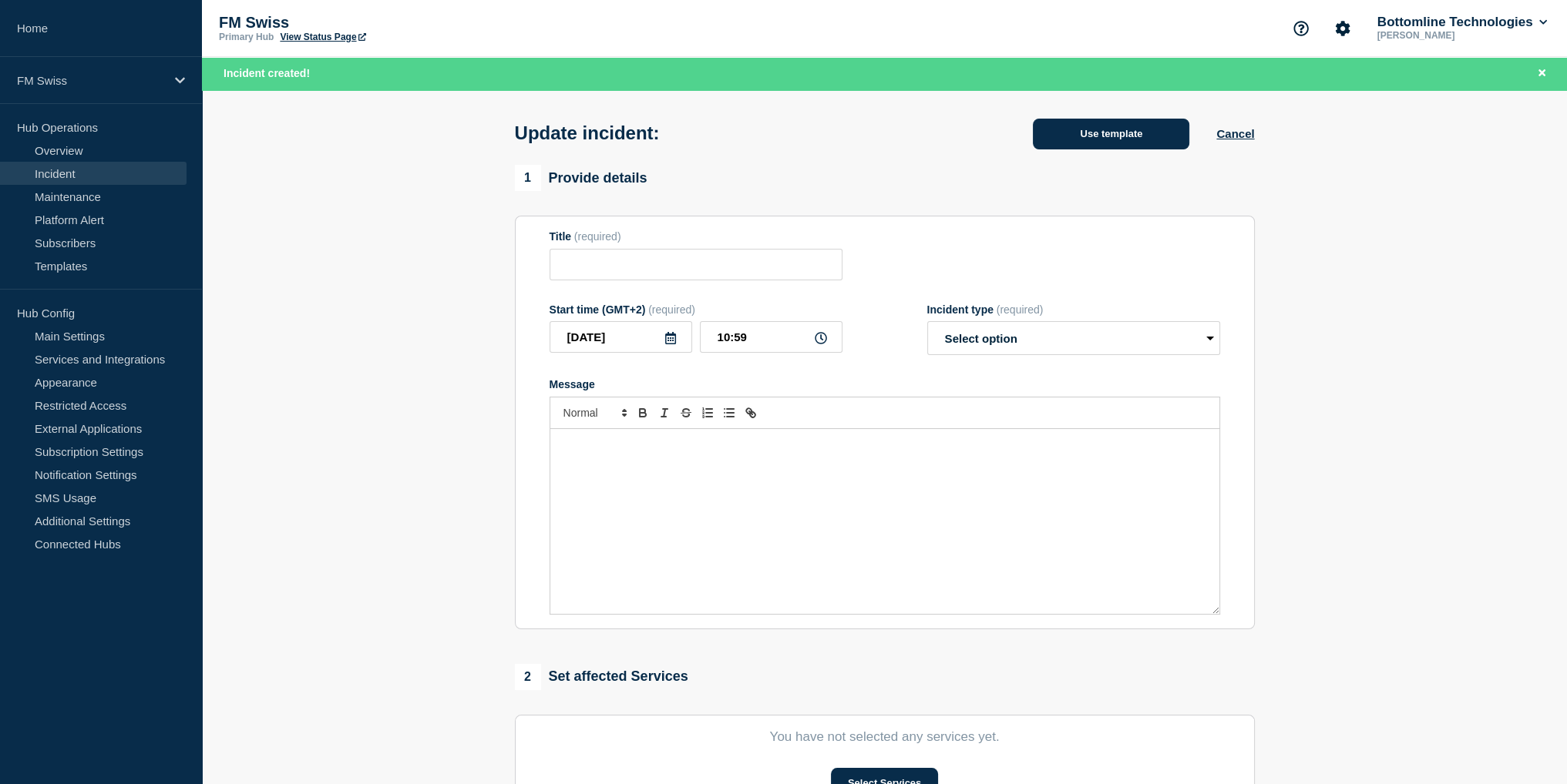
type input "UAT GTExchange instability - FMG Bureau"
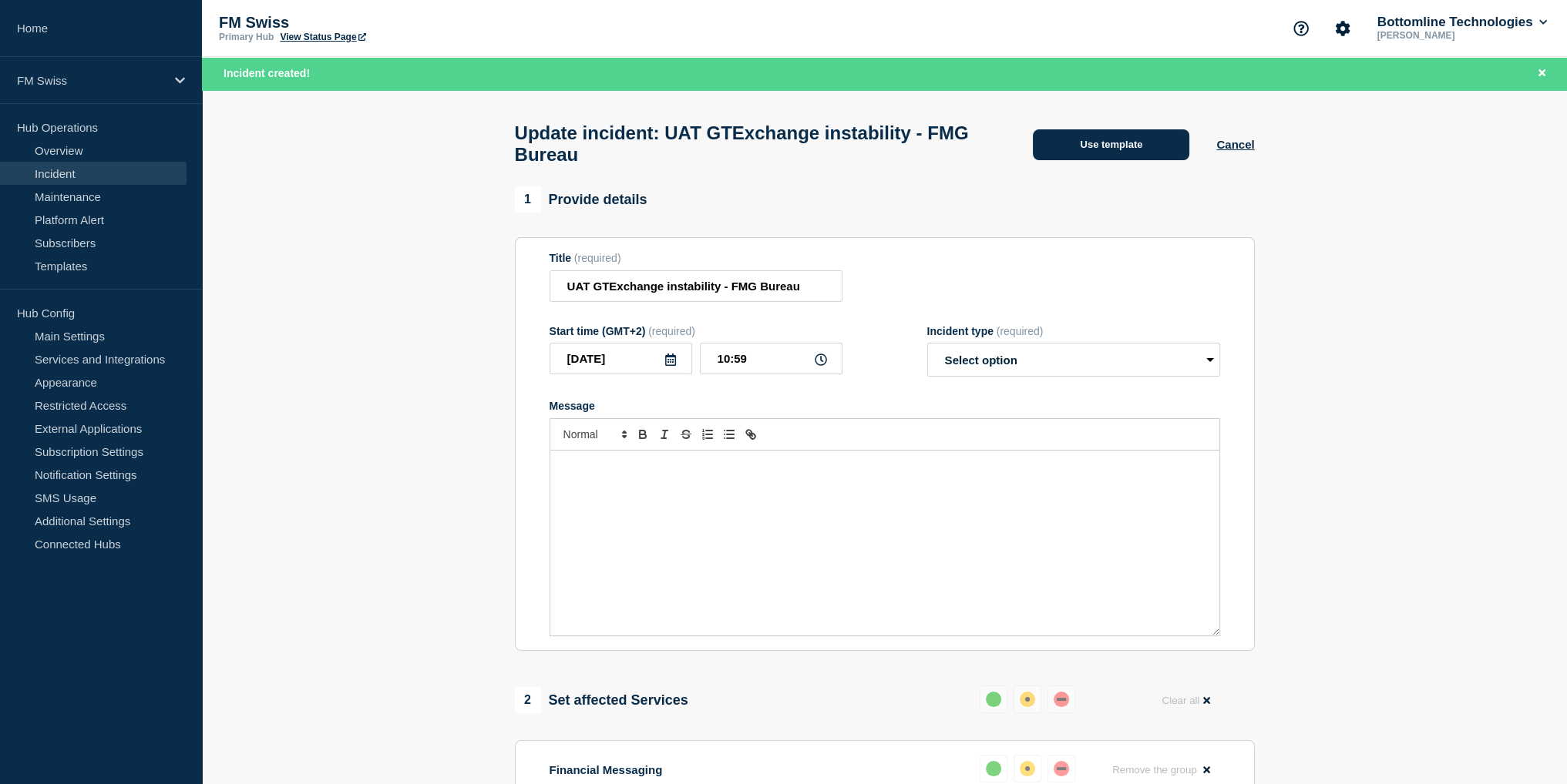
click at [1121, 148] on button "Use template" at bounding box center [1110, 145] width 156 height 31
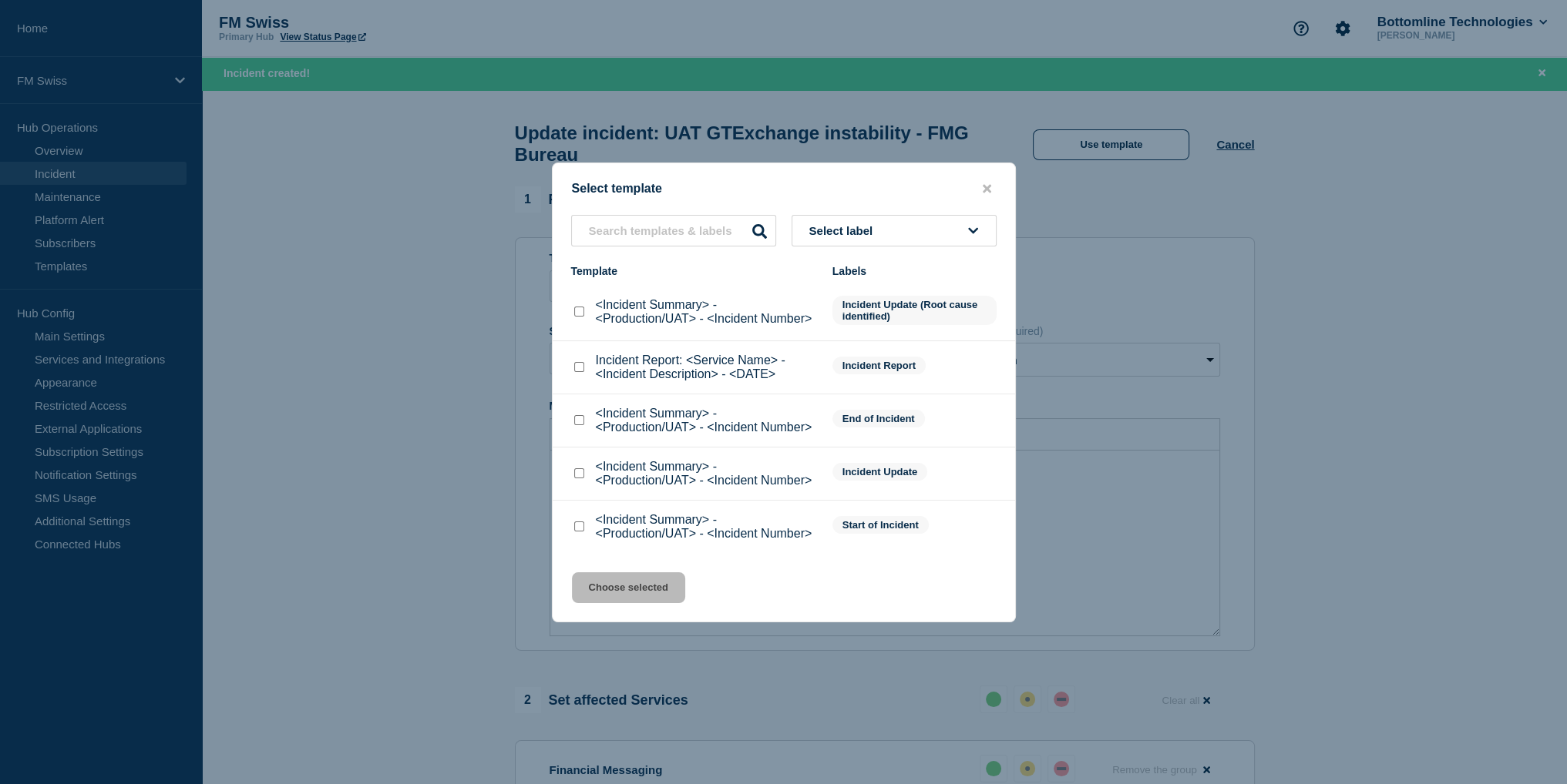
click at [581, 472] on input "<Incident Summary> - <Production/UAT> - <Incident Number> checkbox" at bounding box center [579, 473] width 10 height 10
checkbox input "true"
click at [619, 592] on button "Choose selected" at bounding box center [628, 587] width 114 height 31
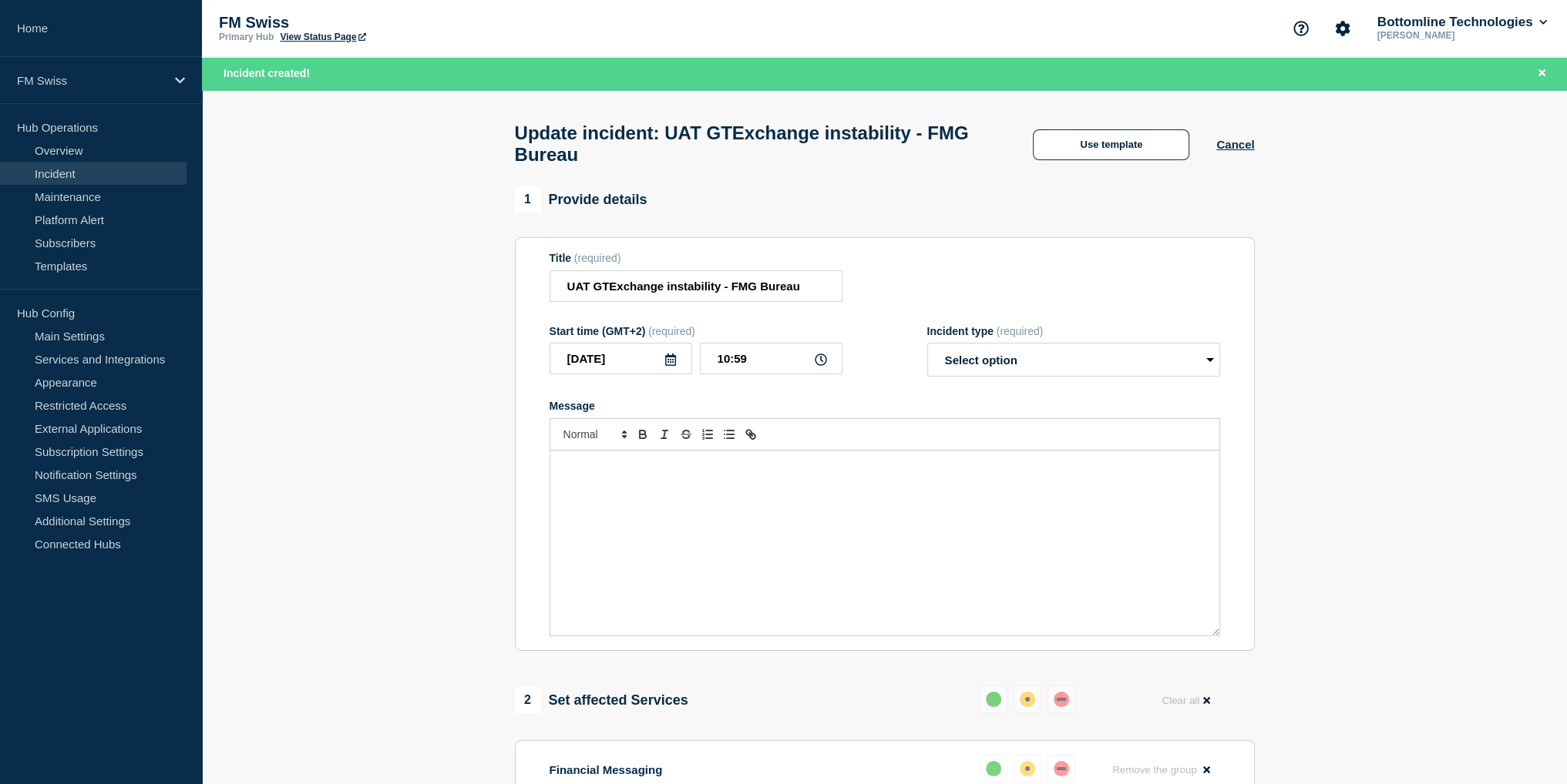
select select "investigating"
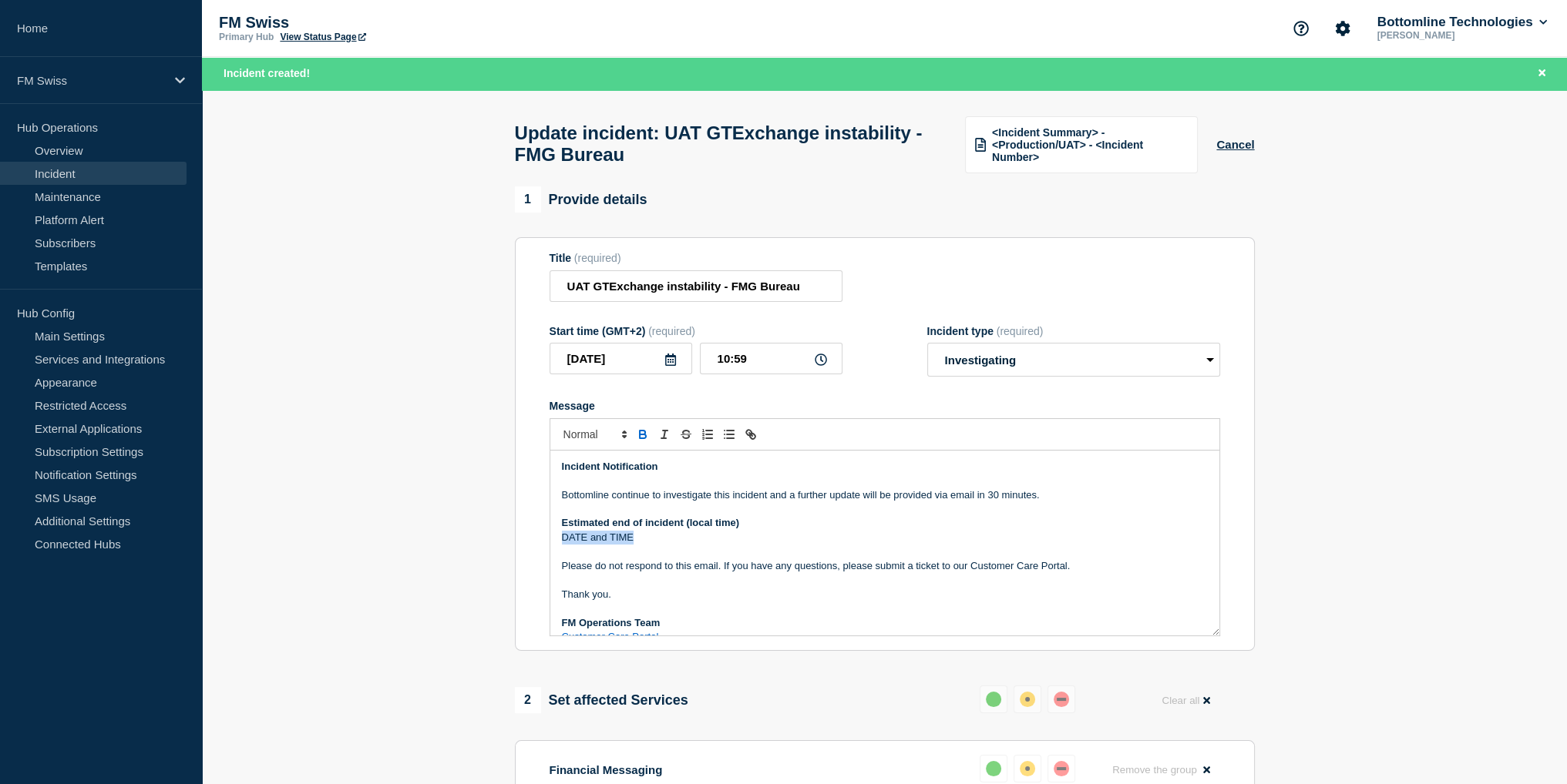
drag, startPoint x: 640, startPoint y: 550, endPoint x: 539, endPoint y: 548, distance: 101.0
click at [539, 548] on section "Title (required) UAT GTExchange instability - FMG Bureau Start time (GMT+2) (re…" at bounding box center [884, 444] width 739 height 414
drag, startPoint x: 1095, startPoint y: 498, endPoint x: 1011, endPoint y: 402, distance: 127.6
click at [1094, 498] on p "Bottomline continue to investigate this incident and a further update will be p…" at bounding box center [884, 494] width 646 height 14
click at [1011, 377] on select "Select option Investigating Identified Monitoring Resolved" at bounding box center [1073, 359] width 293 height 34
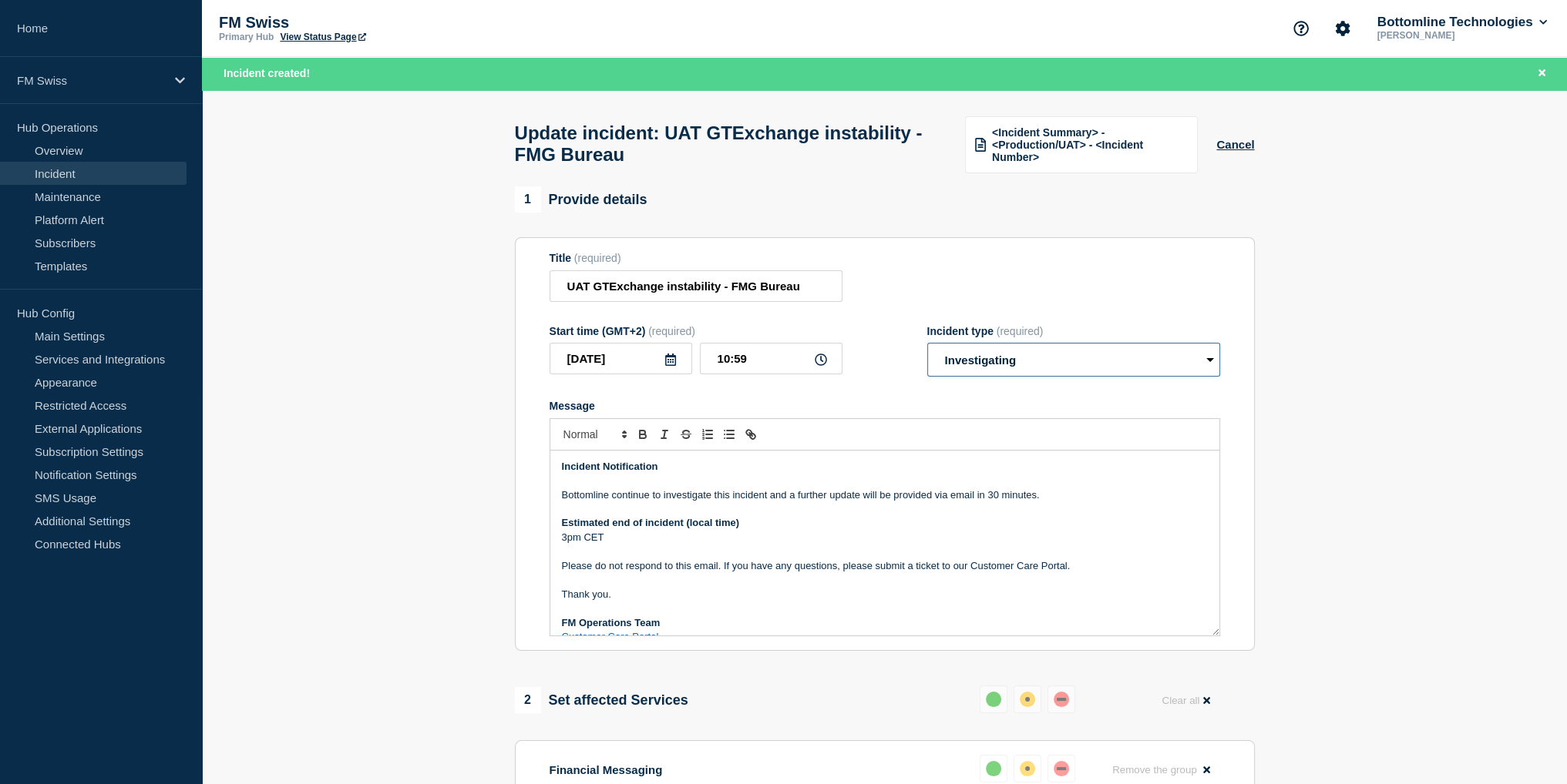
select select "identified"
click at [927, 352] on select "Select option Investigating Identified Monitoring Resolved" at bounding box center [1073, 359] width 293 height 34
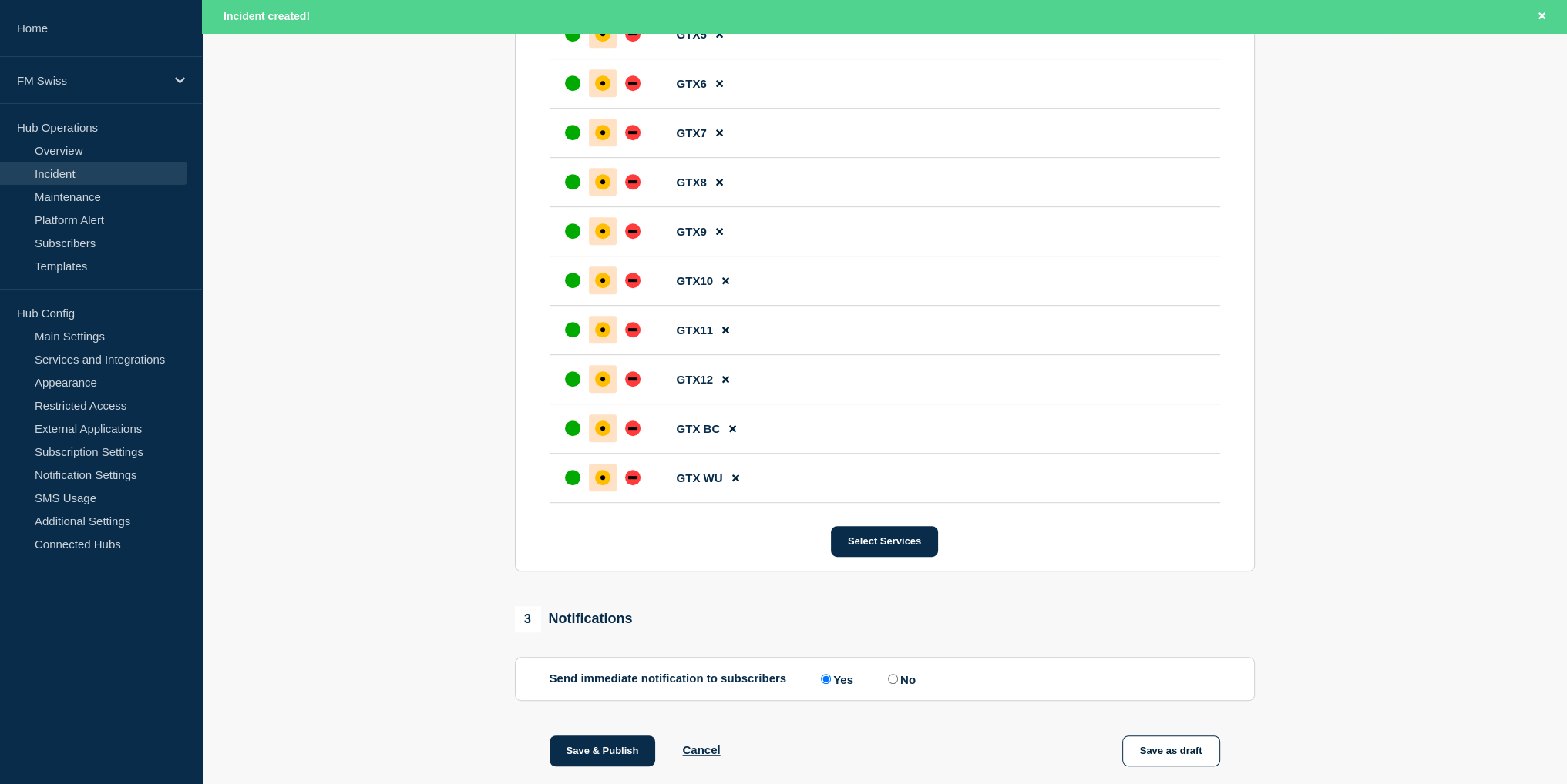
scroll to position [1155, 0]
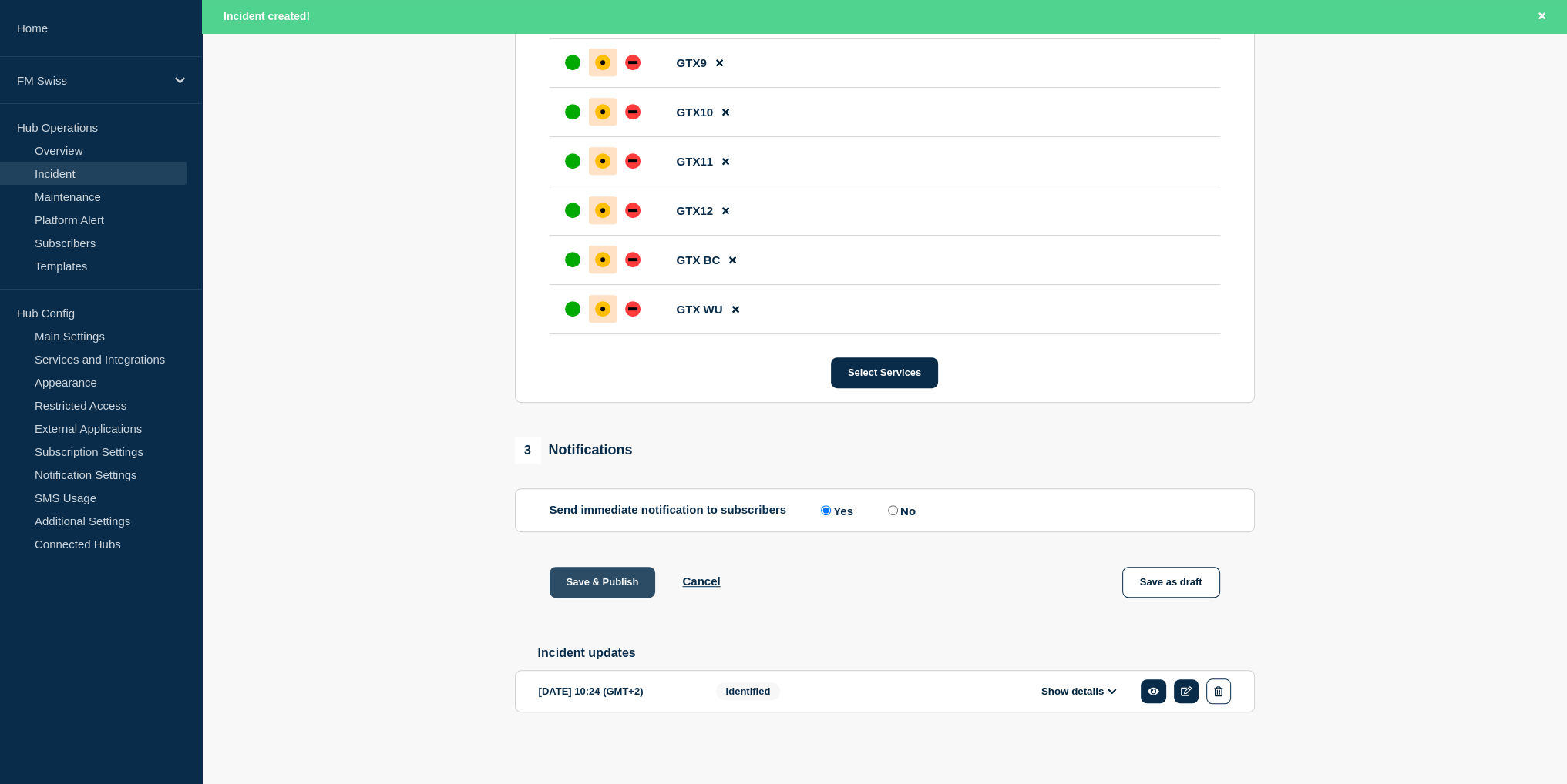
click at [603, 598] on button "Save & Publish" at bounding box center [603, 582] width 106 height 31
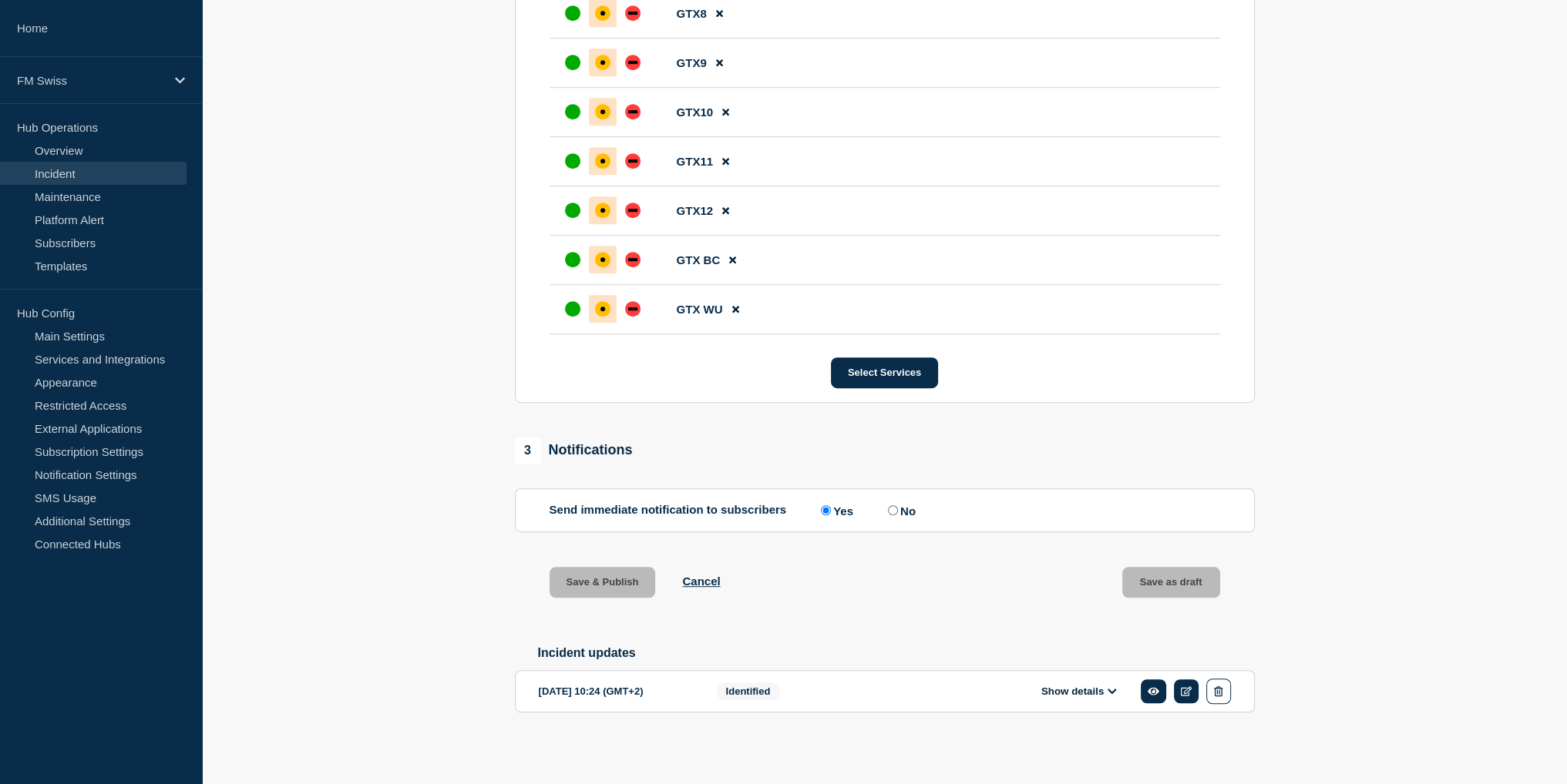
scroll to position [1122, 0]
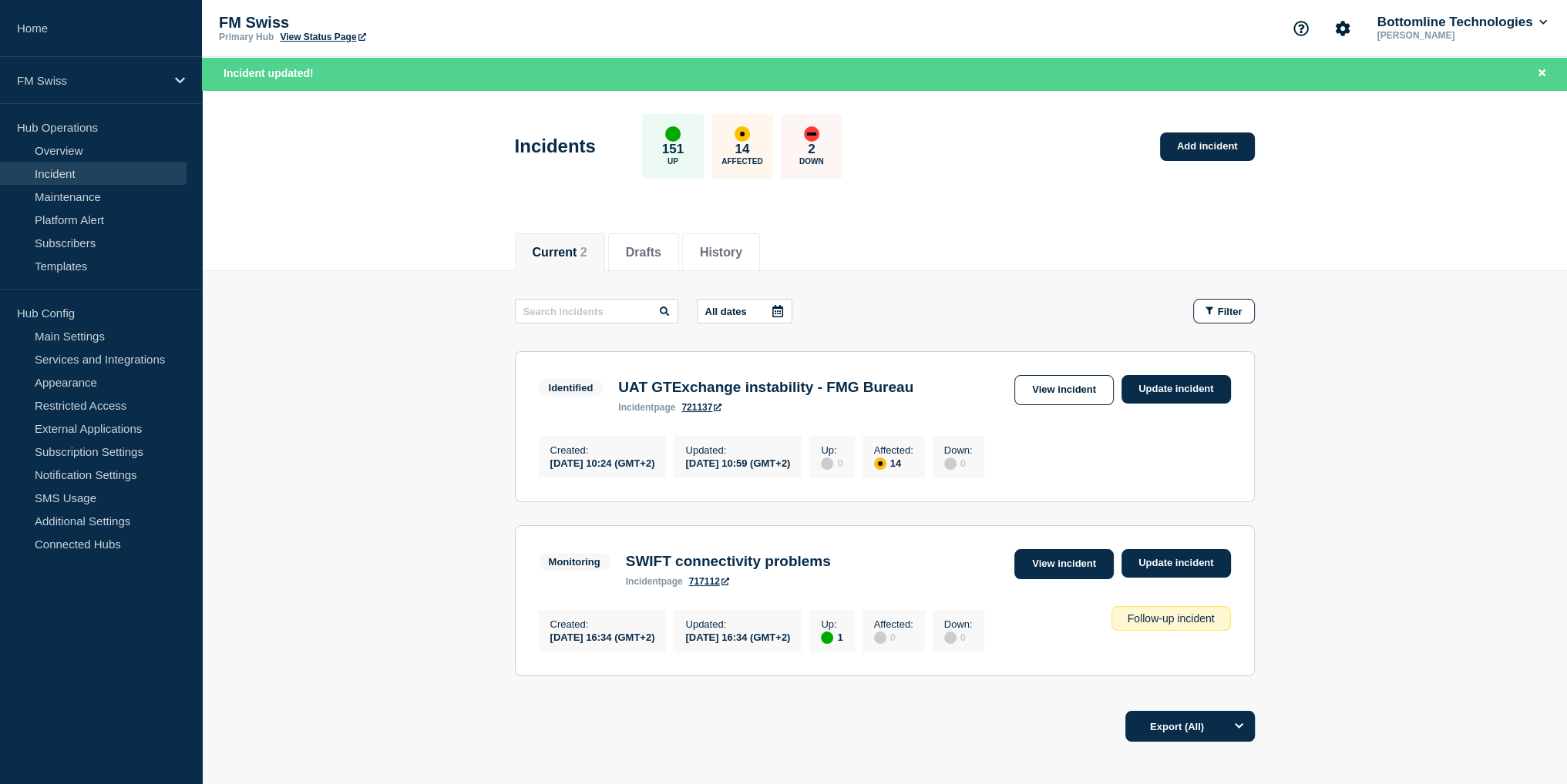
click at [1066, 571] on link "View incident" at bounding box center [1064, 565] width 99 height 30
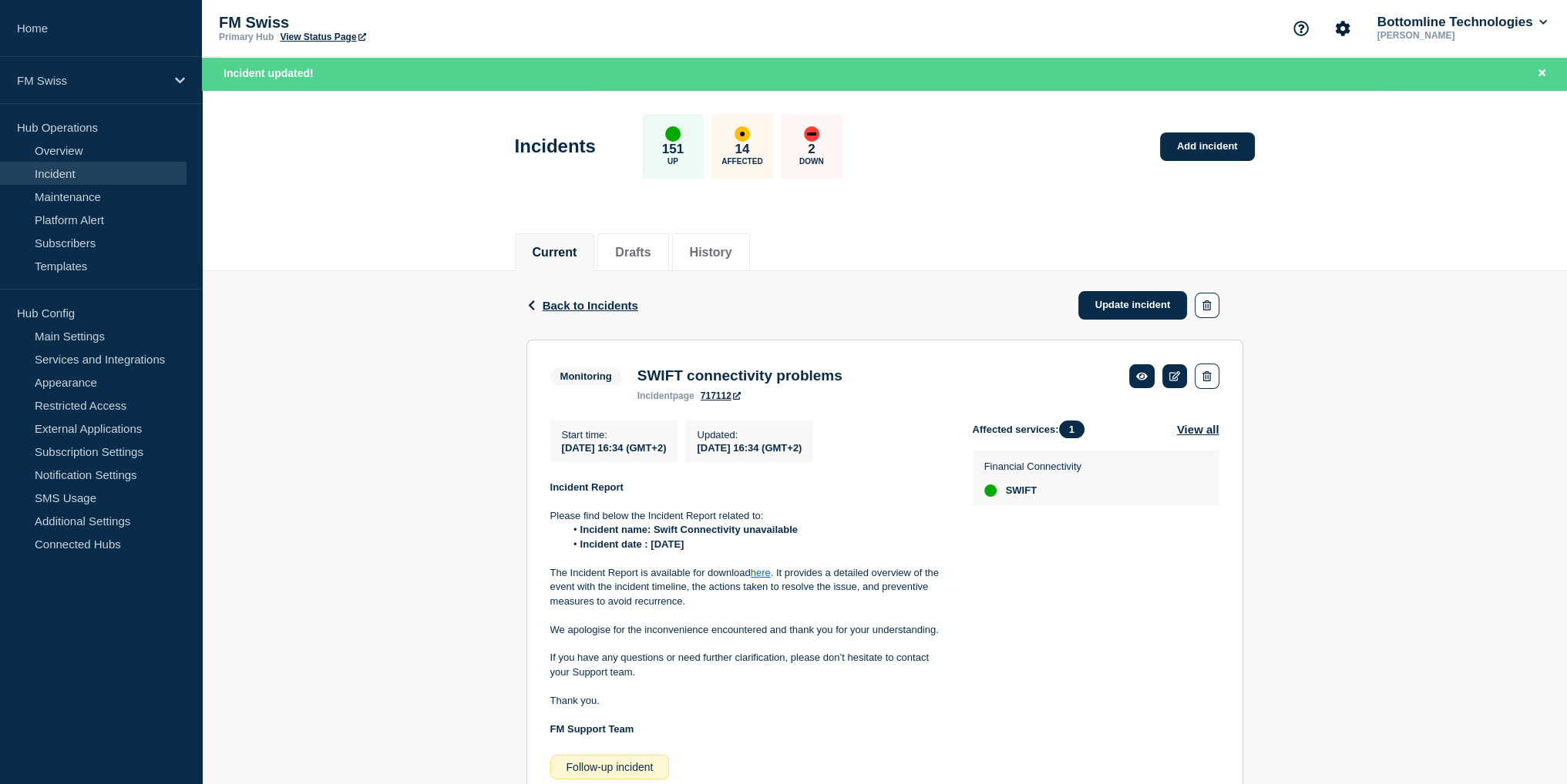
scroll to position [72, 0]
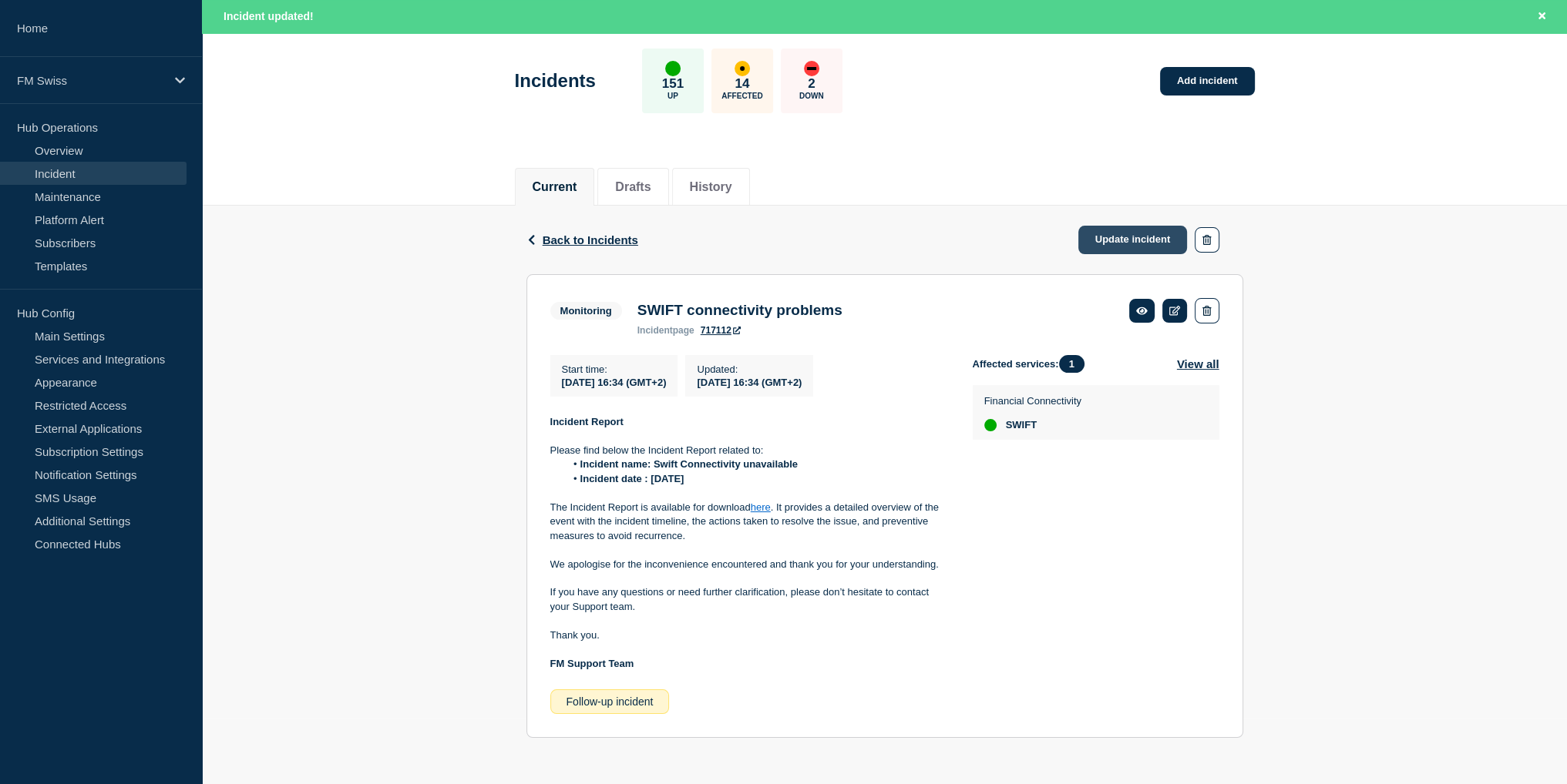
click at [1151, 234] on link "Update incident" at bounding box center [1132, 240] width 110 height 29
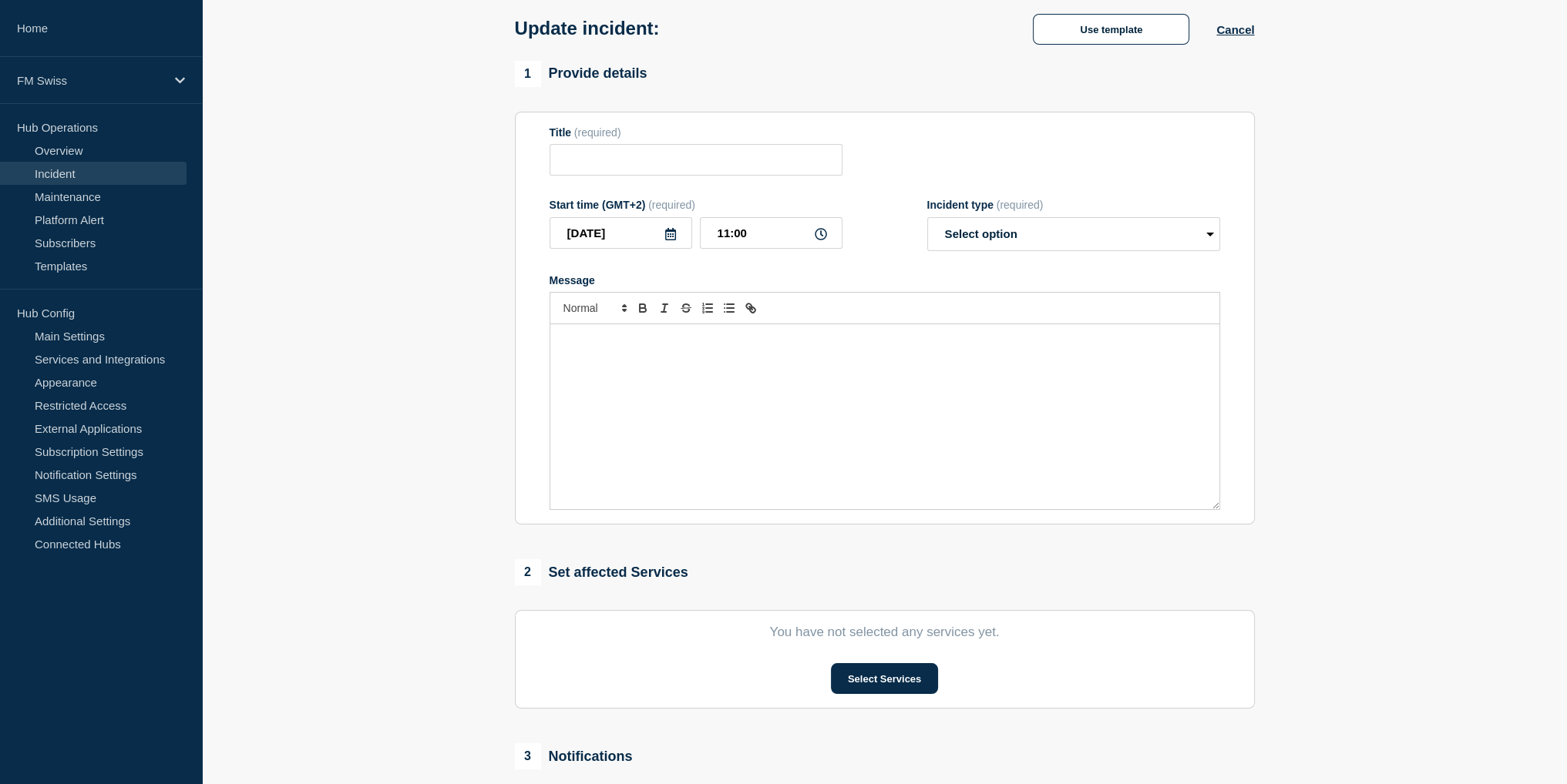
type input "SWIFT connectivity problems"
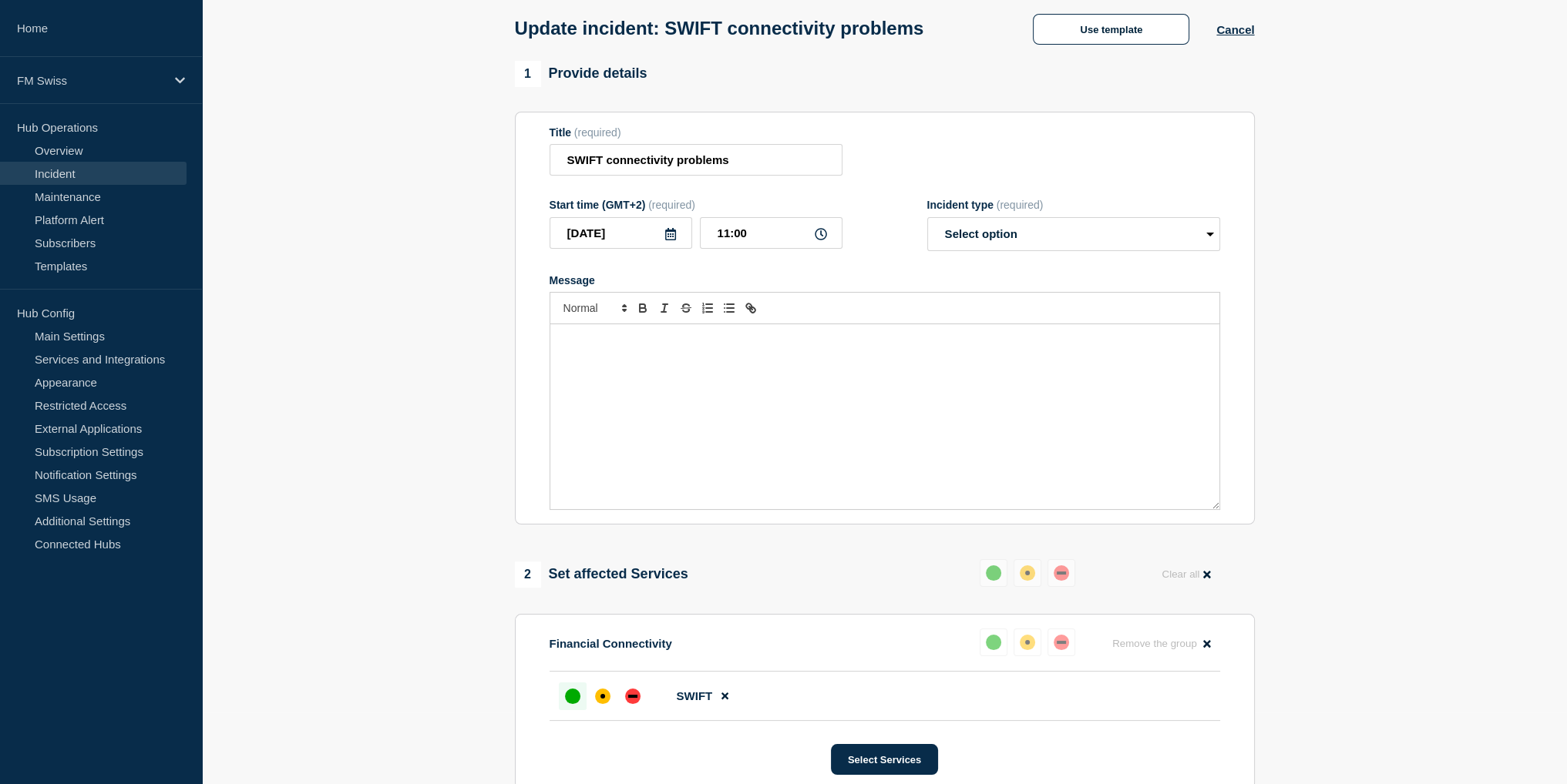
scroll to position [469, 0]
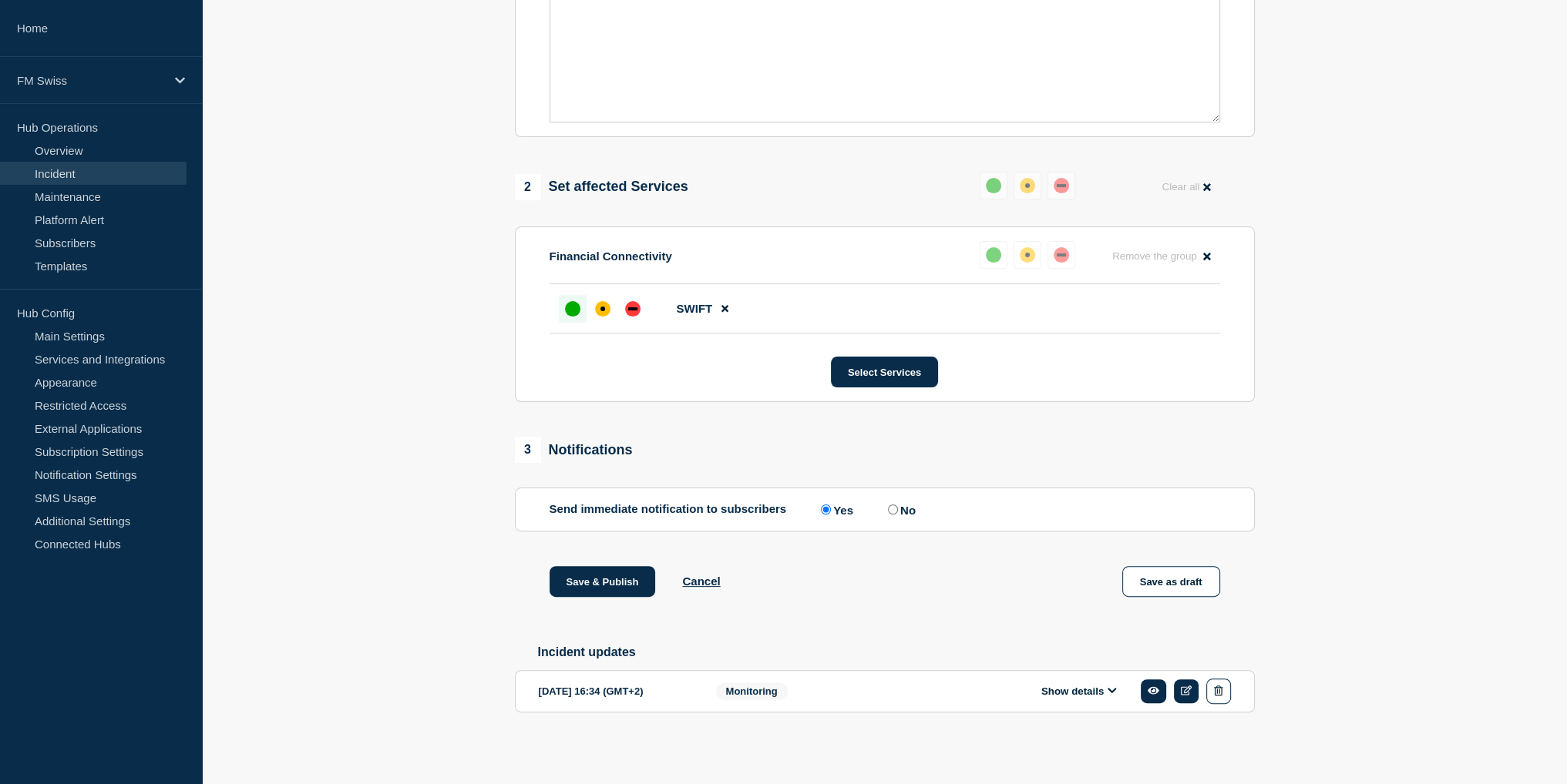
click at [898, 505] on input "No" at bounding box center [892, 510] width 10 height 10
radio input "true"
radio input "false"
click at [601, 582] on button "Save & Publish" at bounding box center [603, 582] width 106 height 31
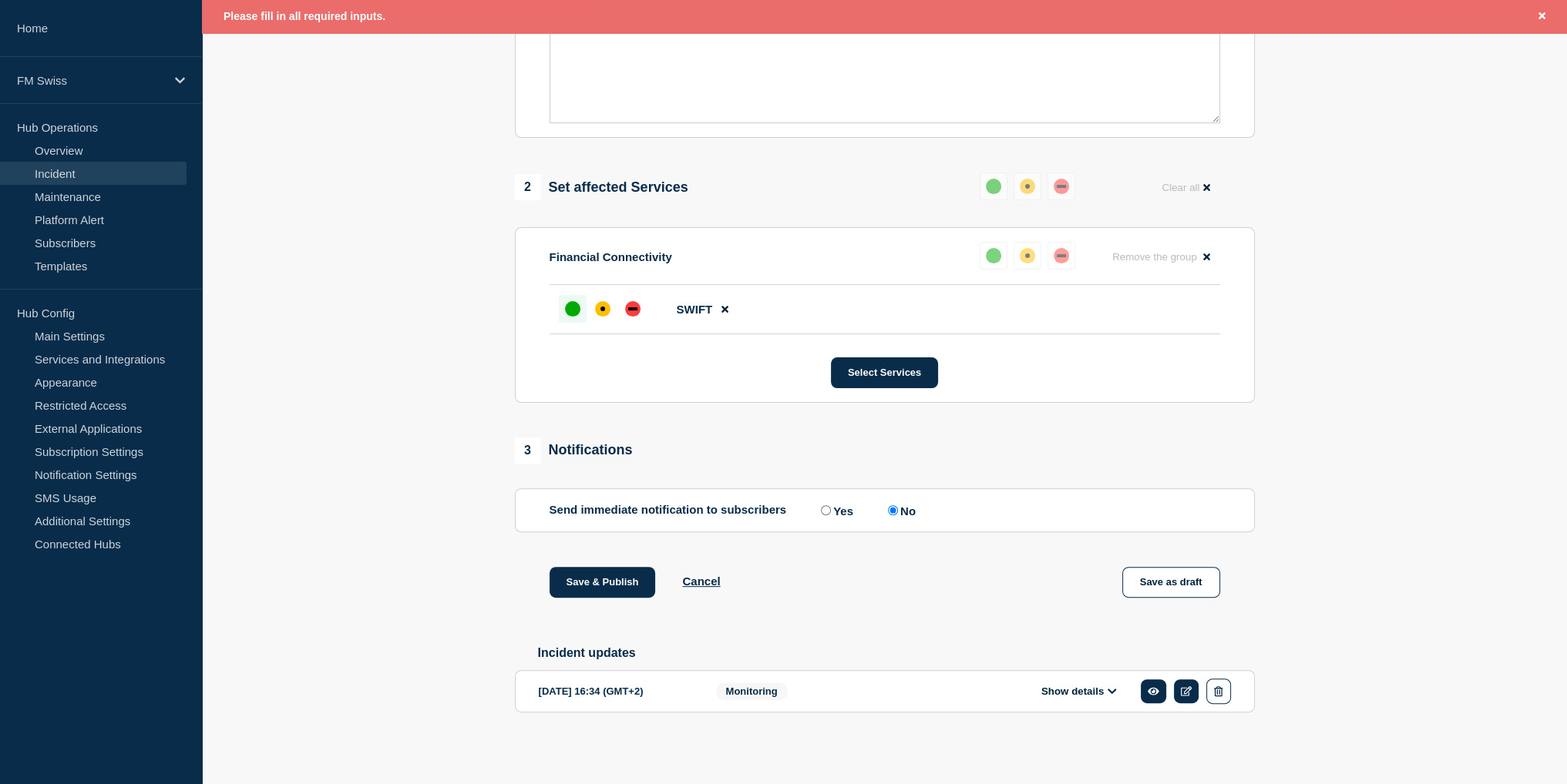
scroll to position [40, 0]
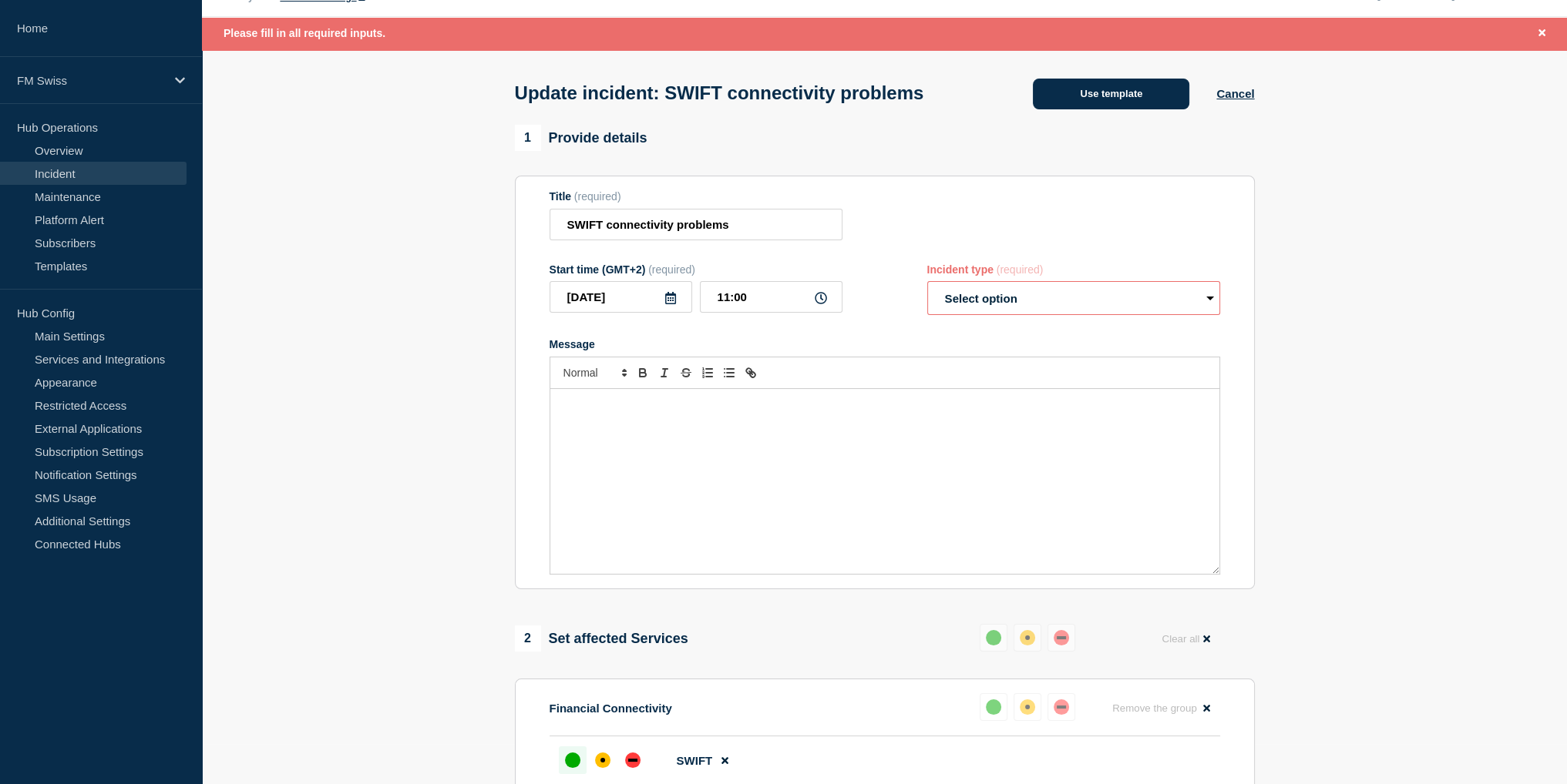
click at [1120, 98] on button "Use template" at bounding box center [1110, 94] width 156 height 31
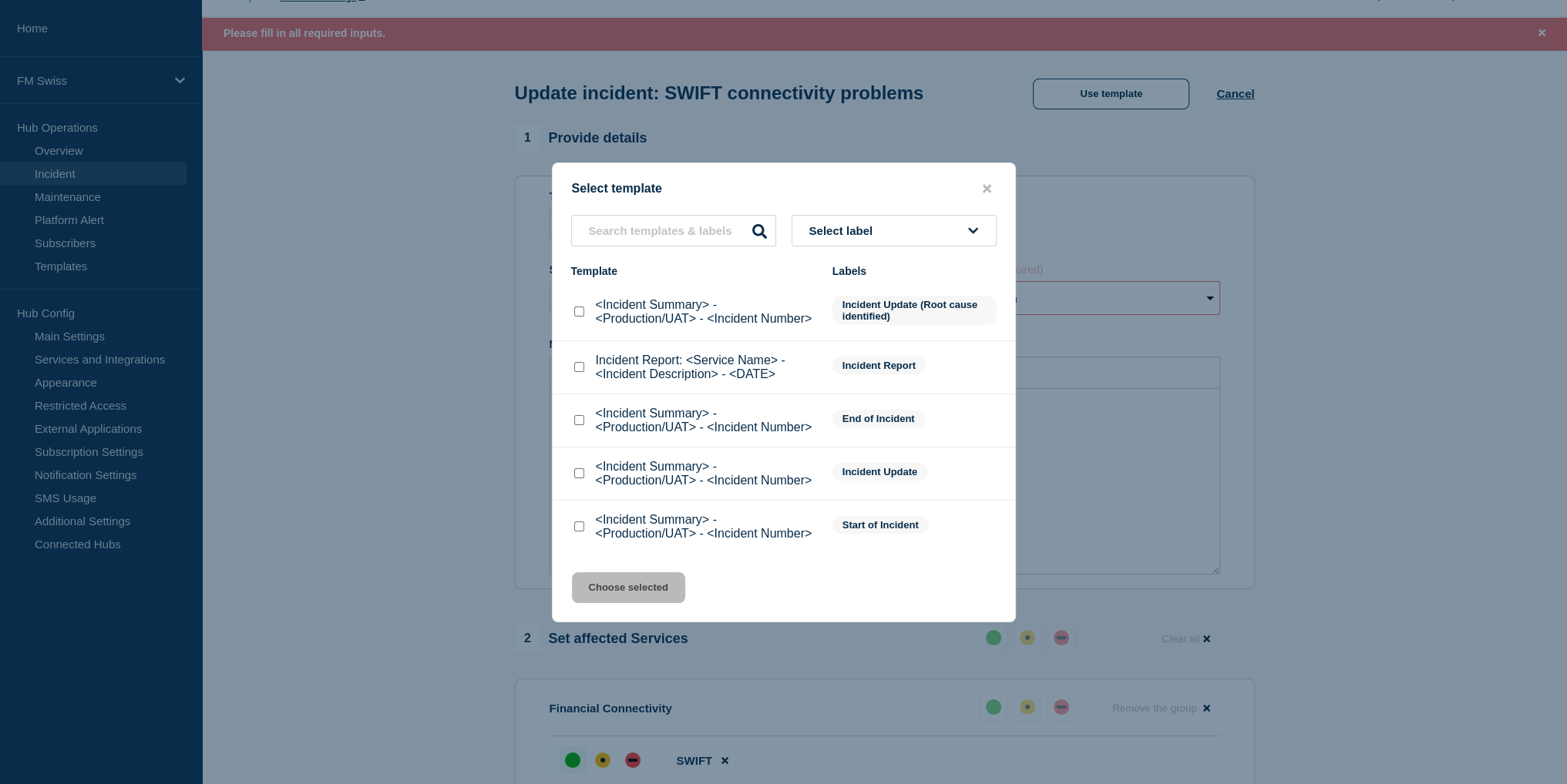
click at [579, 421] on input "<Incident Summary> - <Production/UAT> - <Incident Number> checkbox" at bounding box center [579, 420] width 10 height 10
checkbox input "true"
click at [601, 594] on button "Choose selected" at bounding box center [628, 587] width 114 height 31
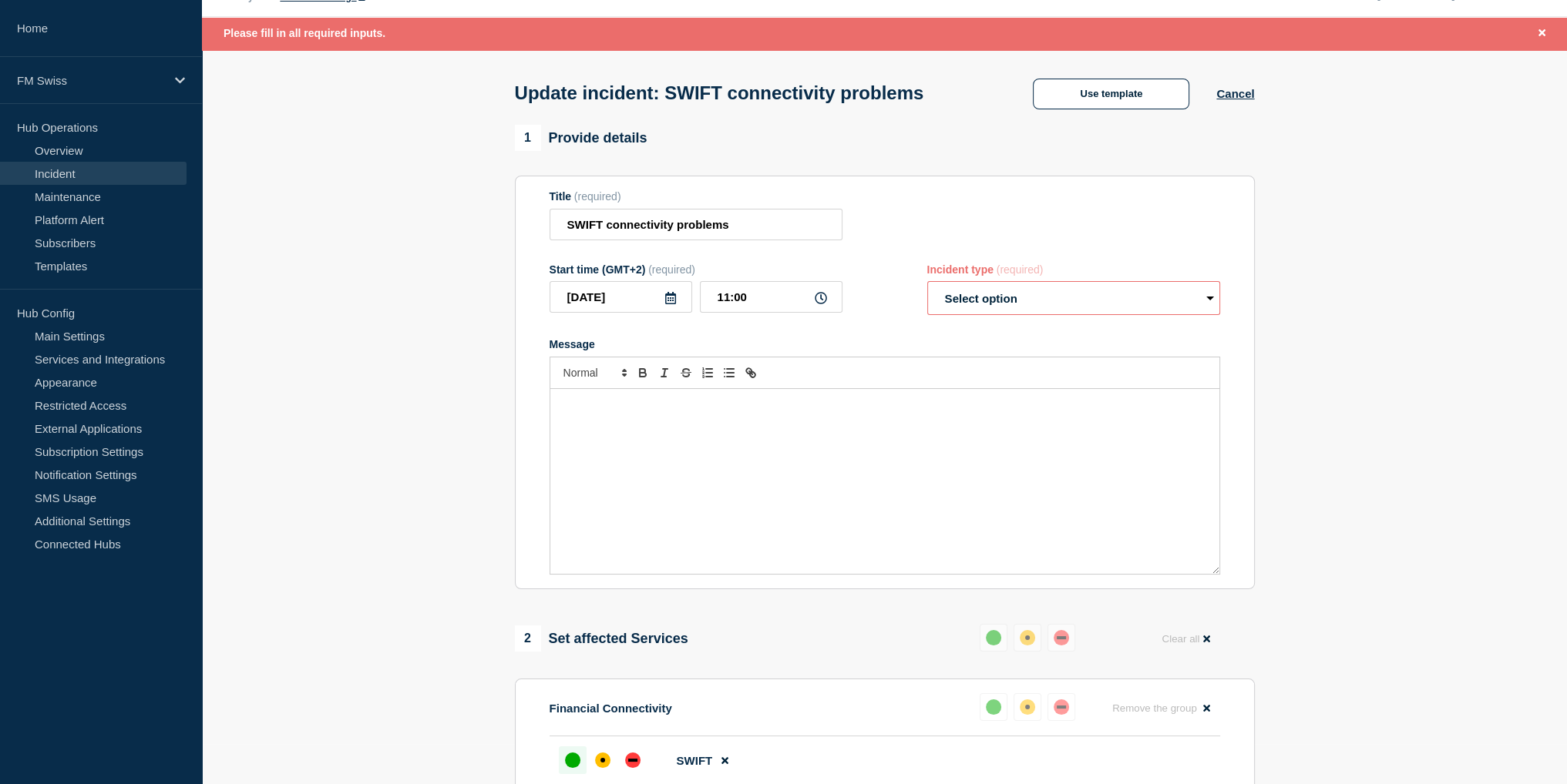
select select "resolved"
radio input "true"
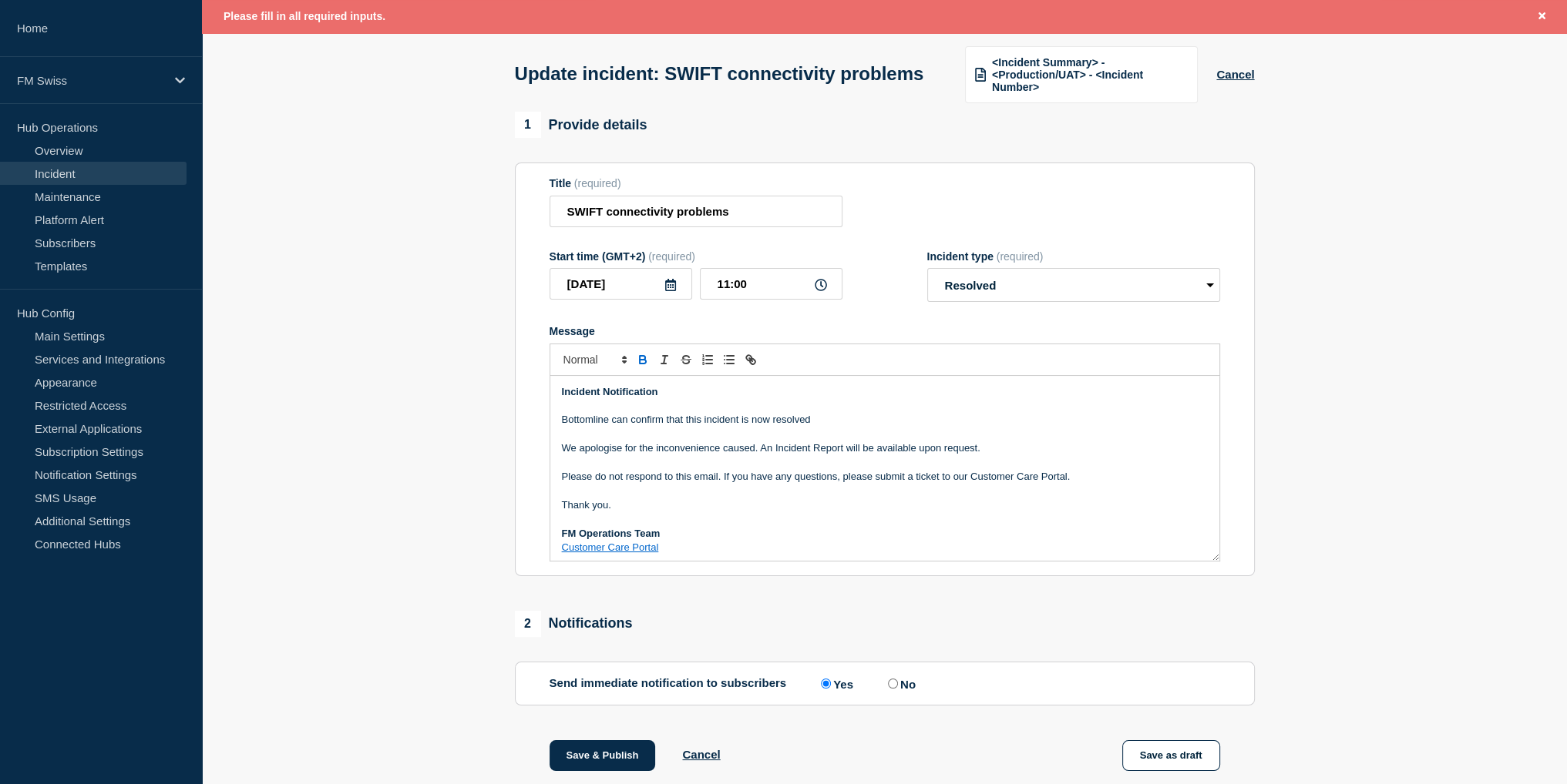
scroll to position [262, 0]
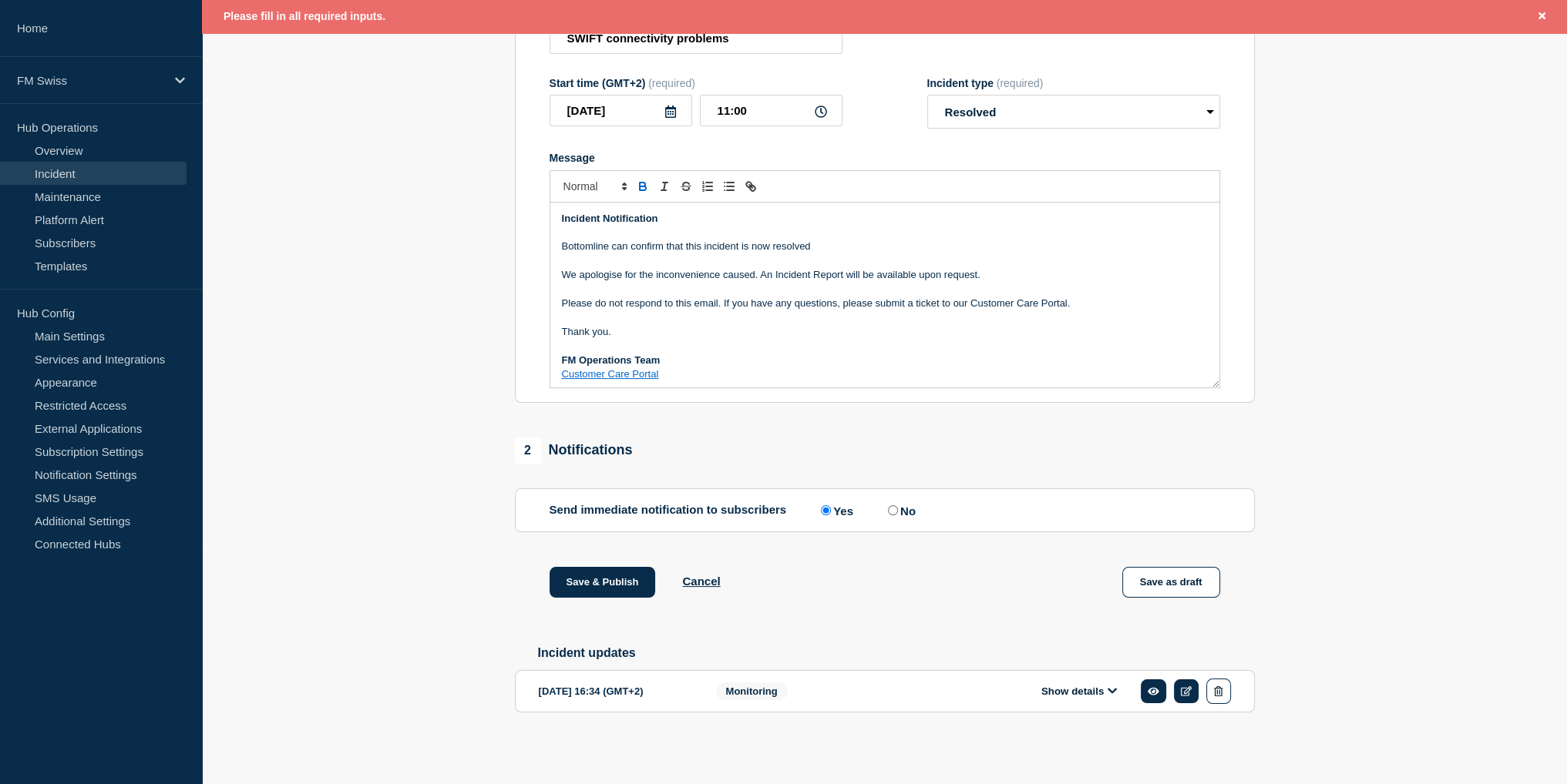
click at [896, 506] on input "No" at bounding box center [892, 510] width 10 height 10
radio input "true"
radio input "false"
click at [605, 582] on button "Save & Publish" at bounding box center [603, 582] width 106 height 31
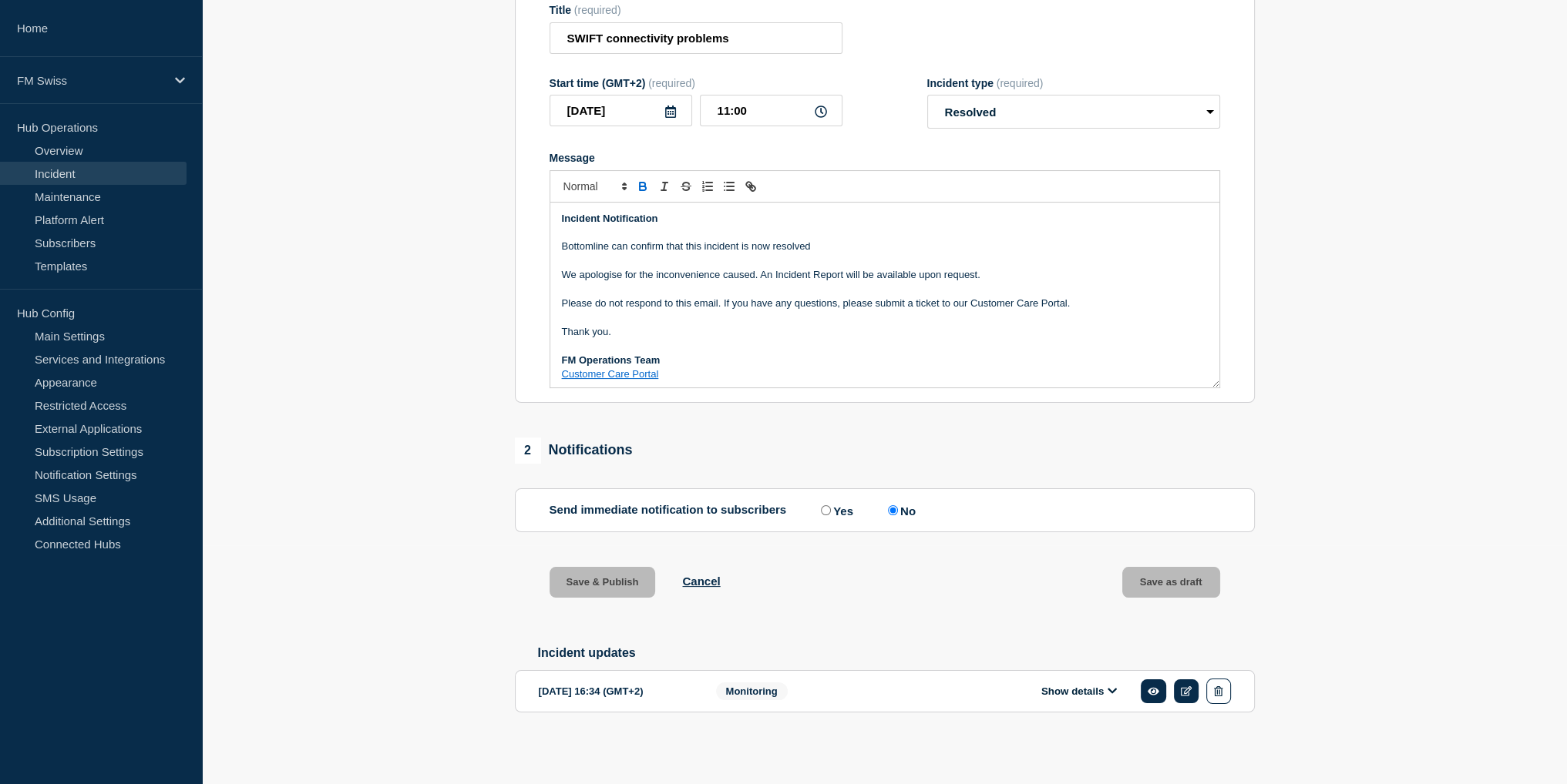
scroll to position [228, 0]
